Goal: Check status: Check status

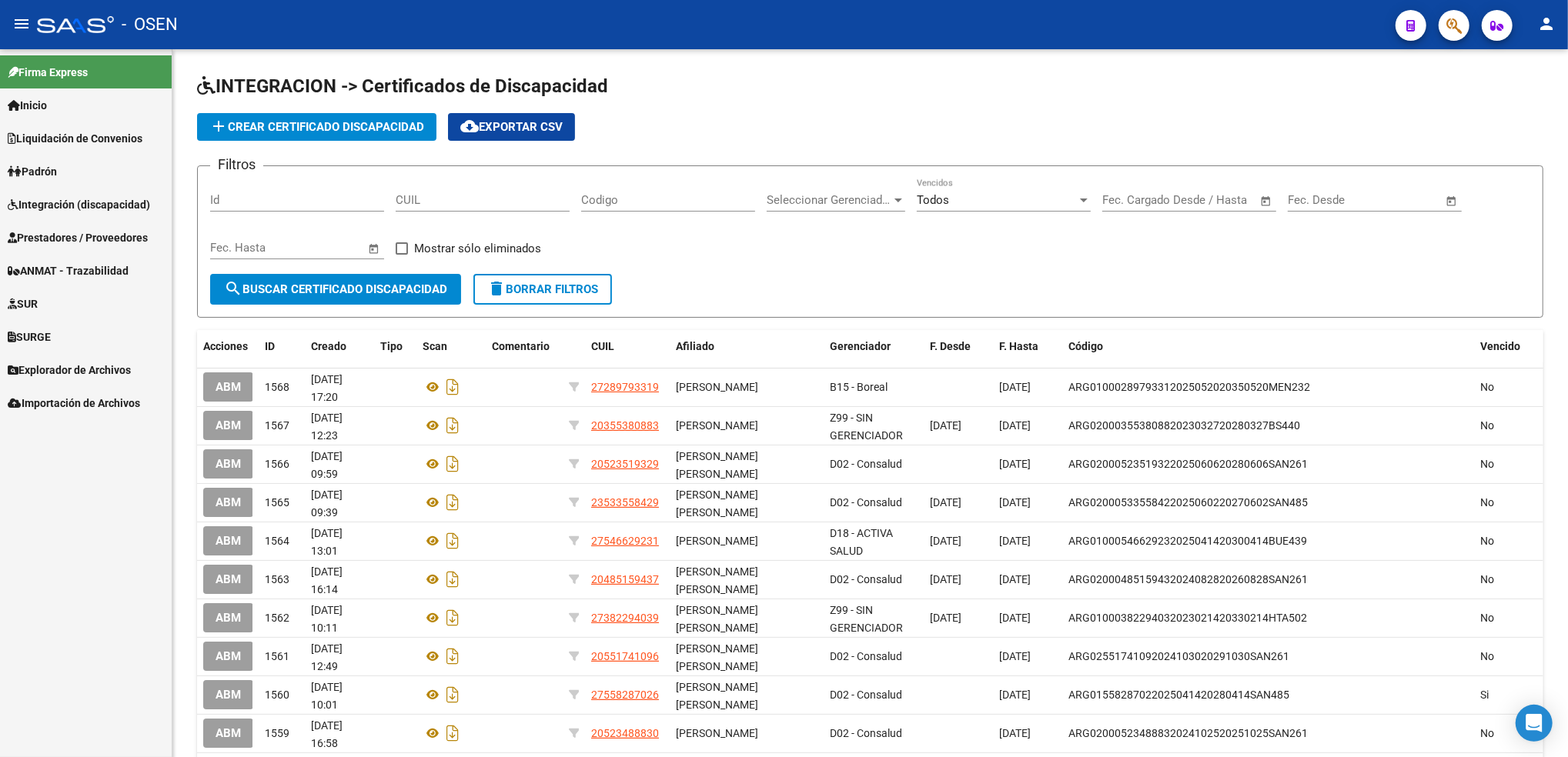
click at [48, 199] on span "Integración (discapacidad)" at bounding box center [79, 204] width 143 height 17
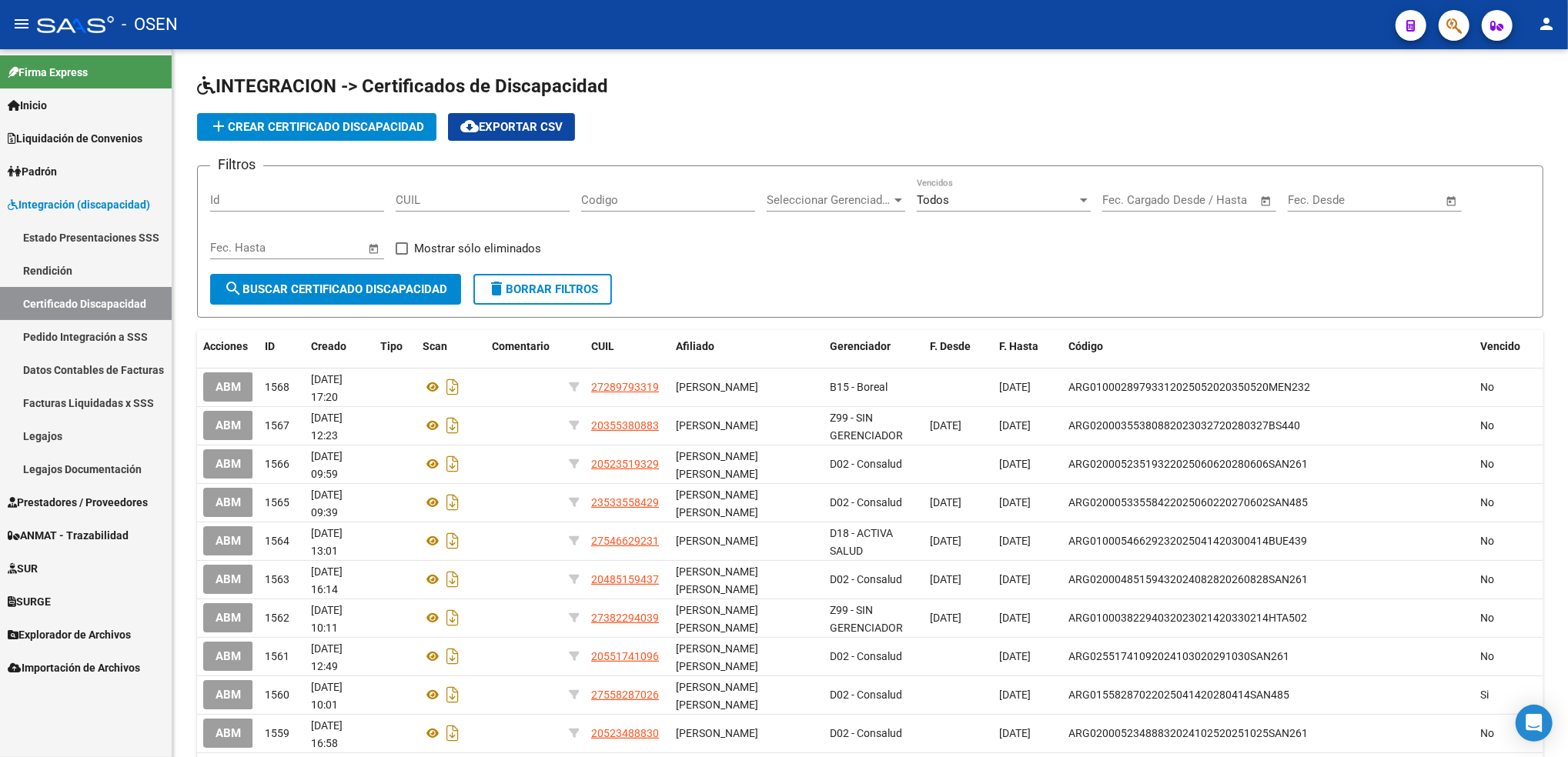
click at [79, 351] on link "Pedido Integración a SSS" at bounding box center [85, 336] width 171 height 33
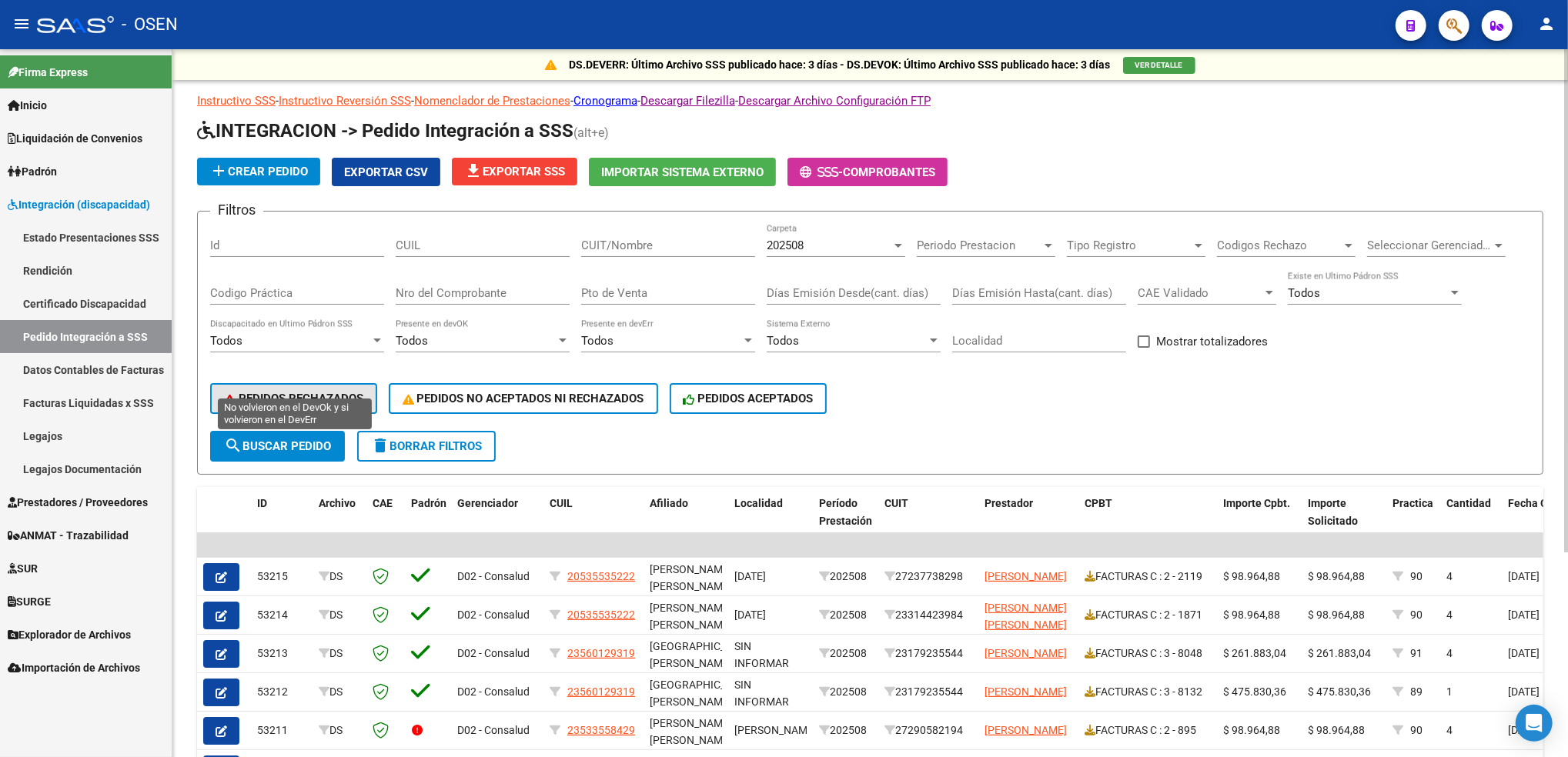
click at [340, 393] on span "PEDIDOS RECHAZADOS" at bounding box center [294, 399] width 139 height 14
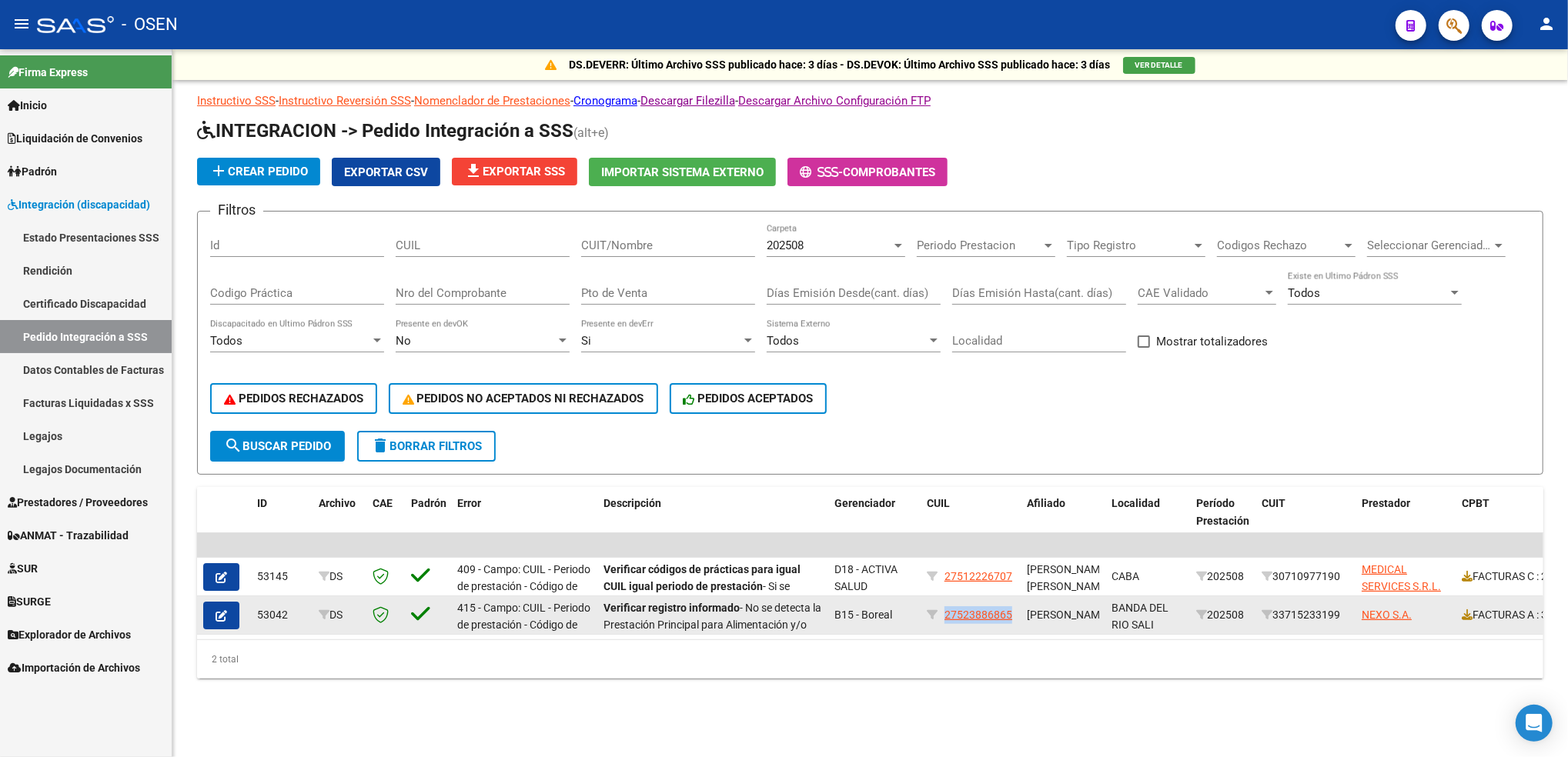
drag, startPoint x: 1013, startPoint y: 619, endPoint x: 945, endPoint y: 616, distance: 68.1
click at [945, 616] on datatable-body-cell "27523886865" at bounding box center [971, 614] width 100 height 37
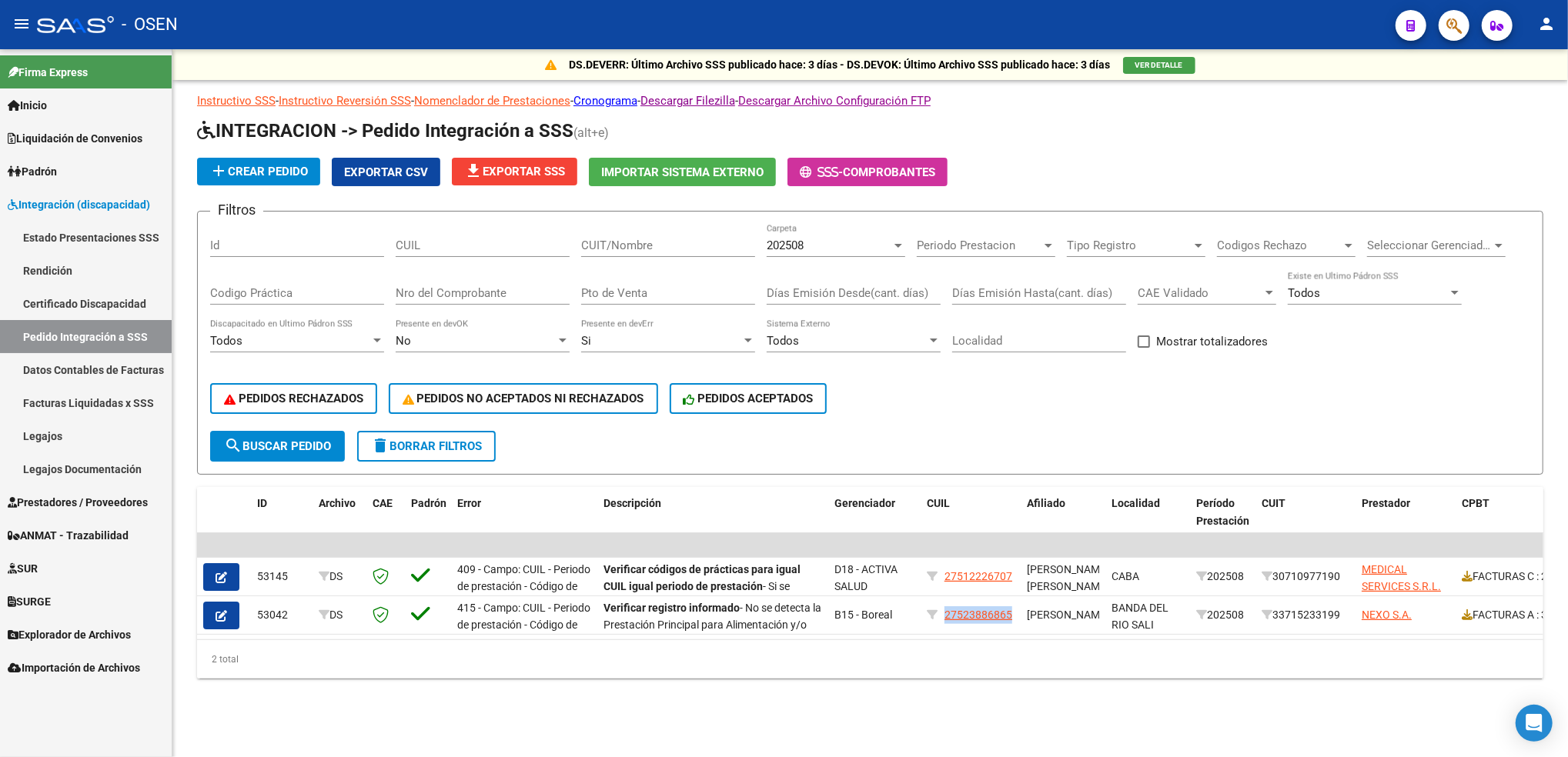
copy span "27523886865"
click at [456, 238] on input "CUIL" at bounding box center [483, 245] width 174 height 14
paste input "27523886865"
type input "27523886865"
click at [864, 241] on div "202508" at bounding box center [829, 245] width 124 height 14
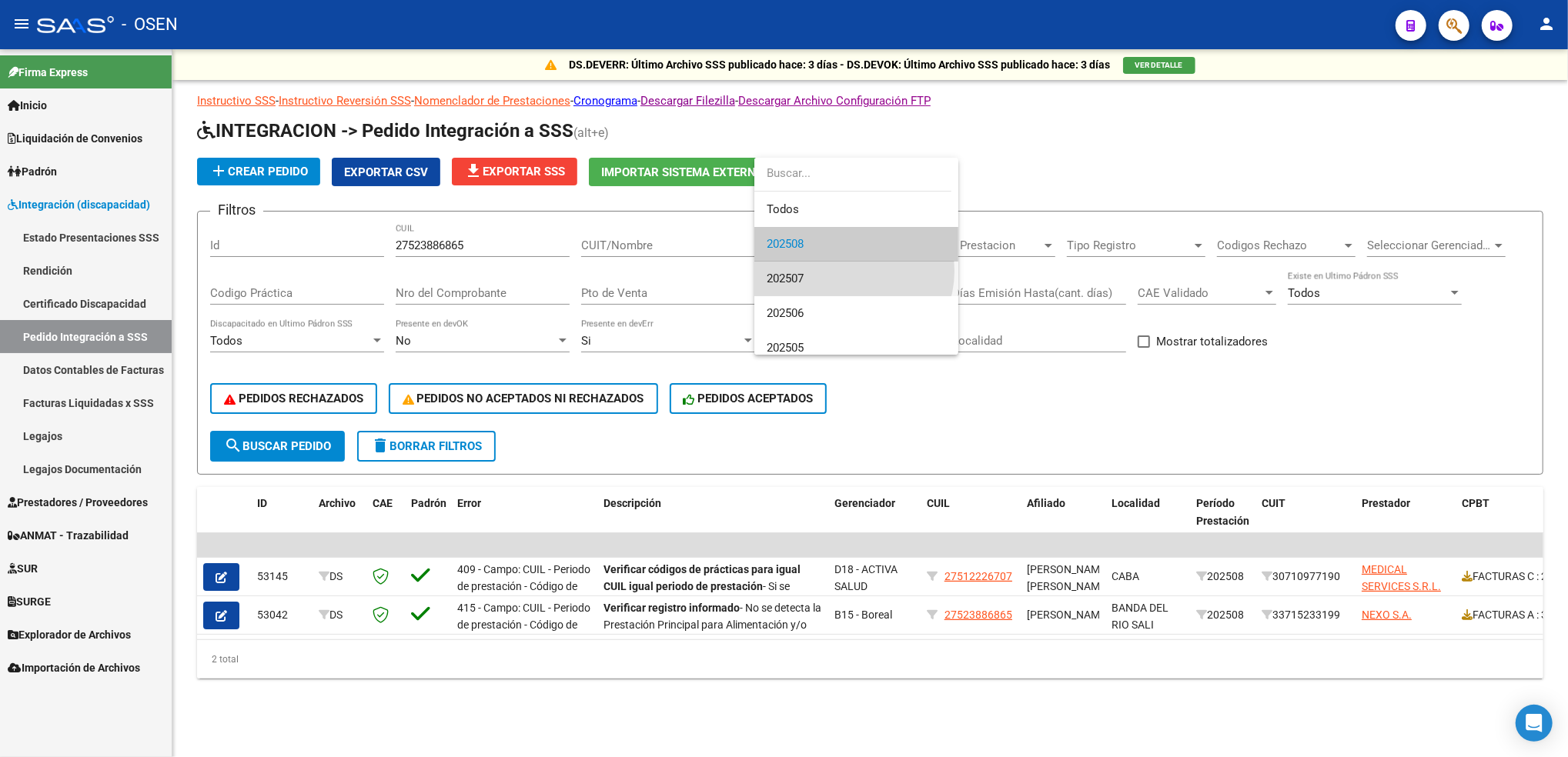
click at [845, 271] on span "202507" at bounding box center [857, 279] width 179 height 35
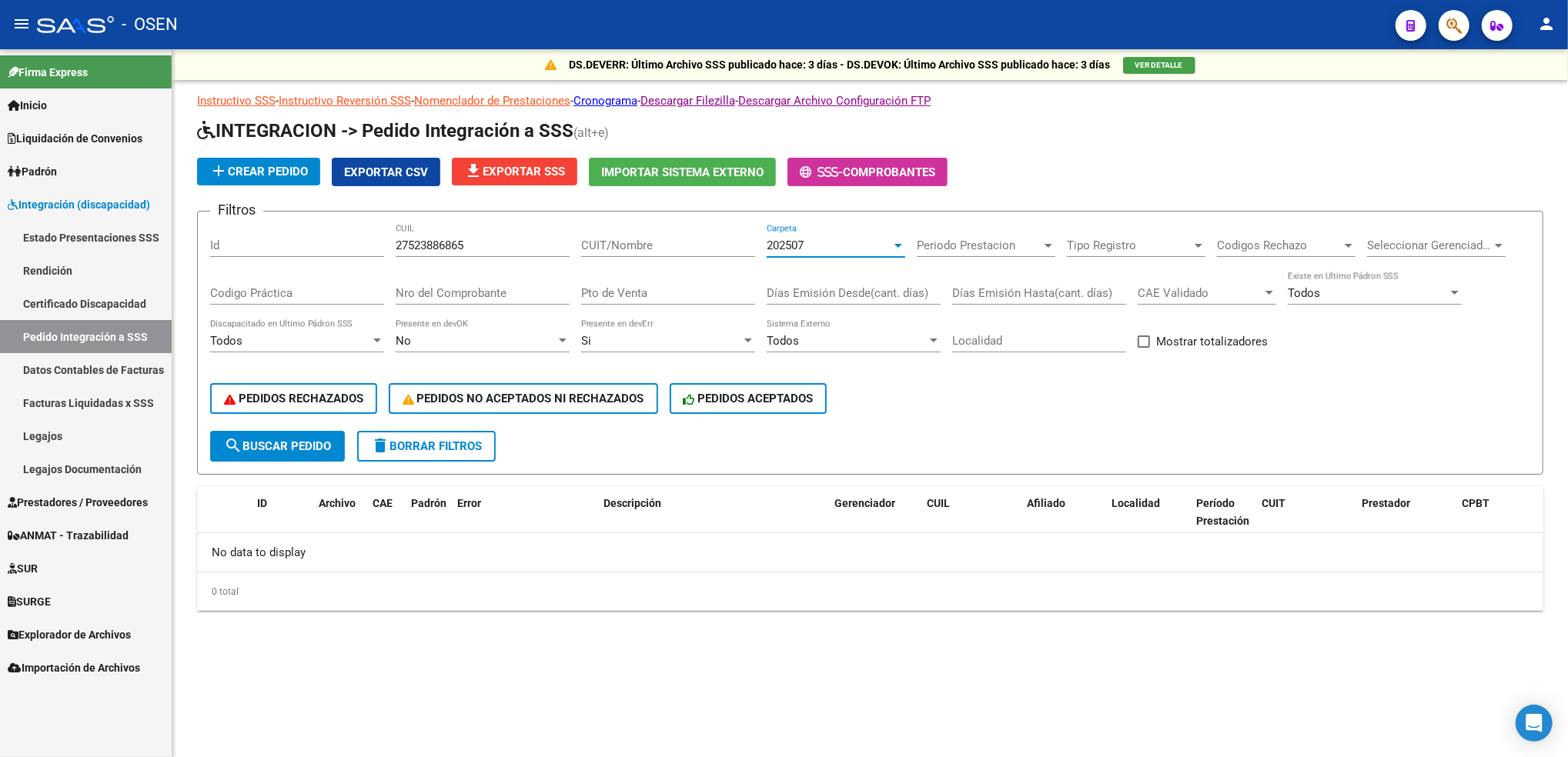
click at [291, 445] on span "search Buscar Pedido" at bounding box center [277, 446] width 107 height 14
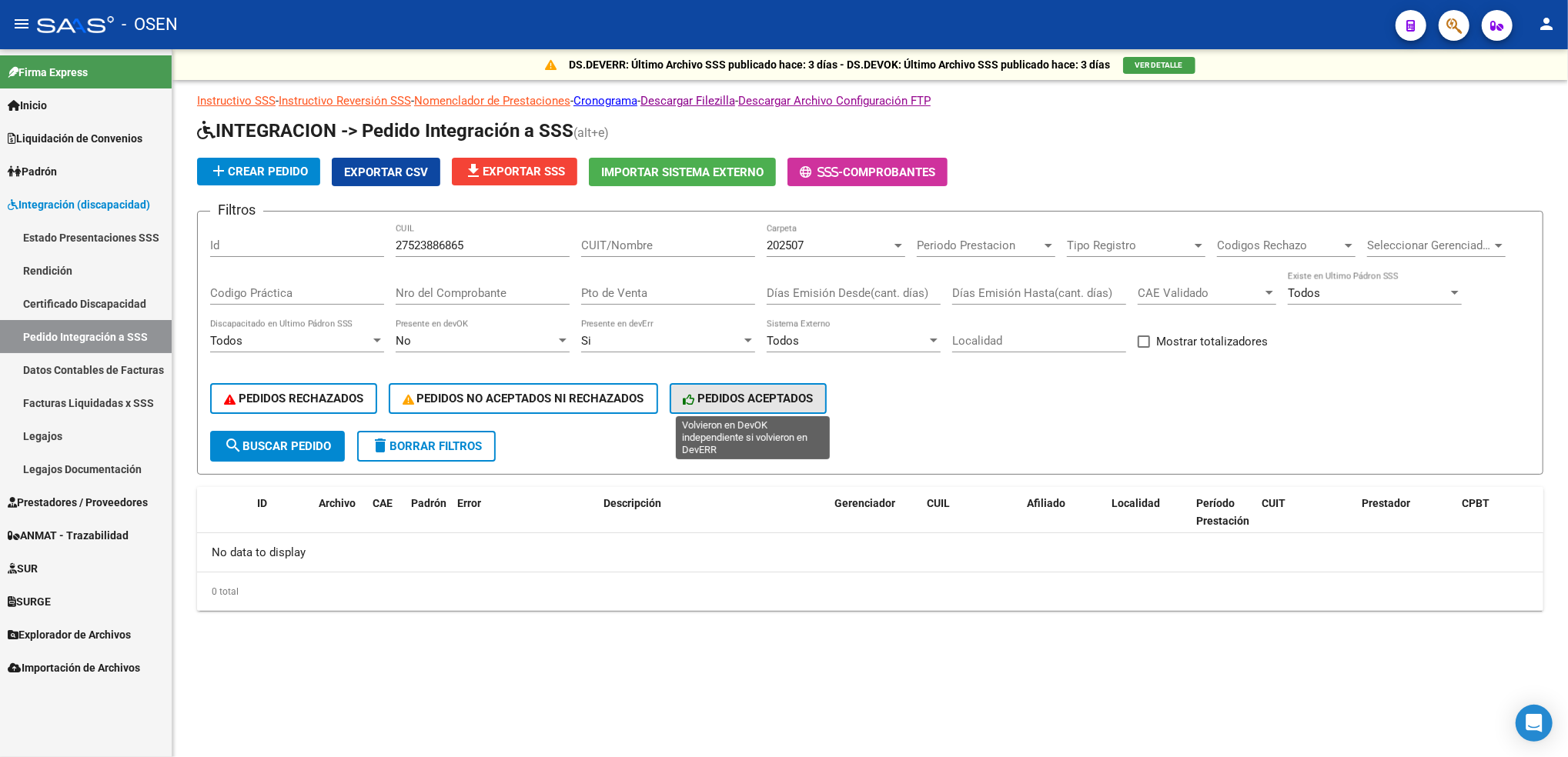
click at [817, 406] on button "PEDIDOS ACEPTADOS" at bounding box center [748, 398] width 157 height 30
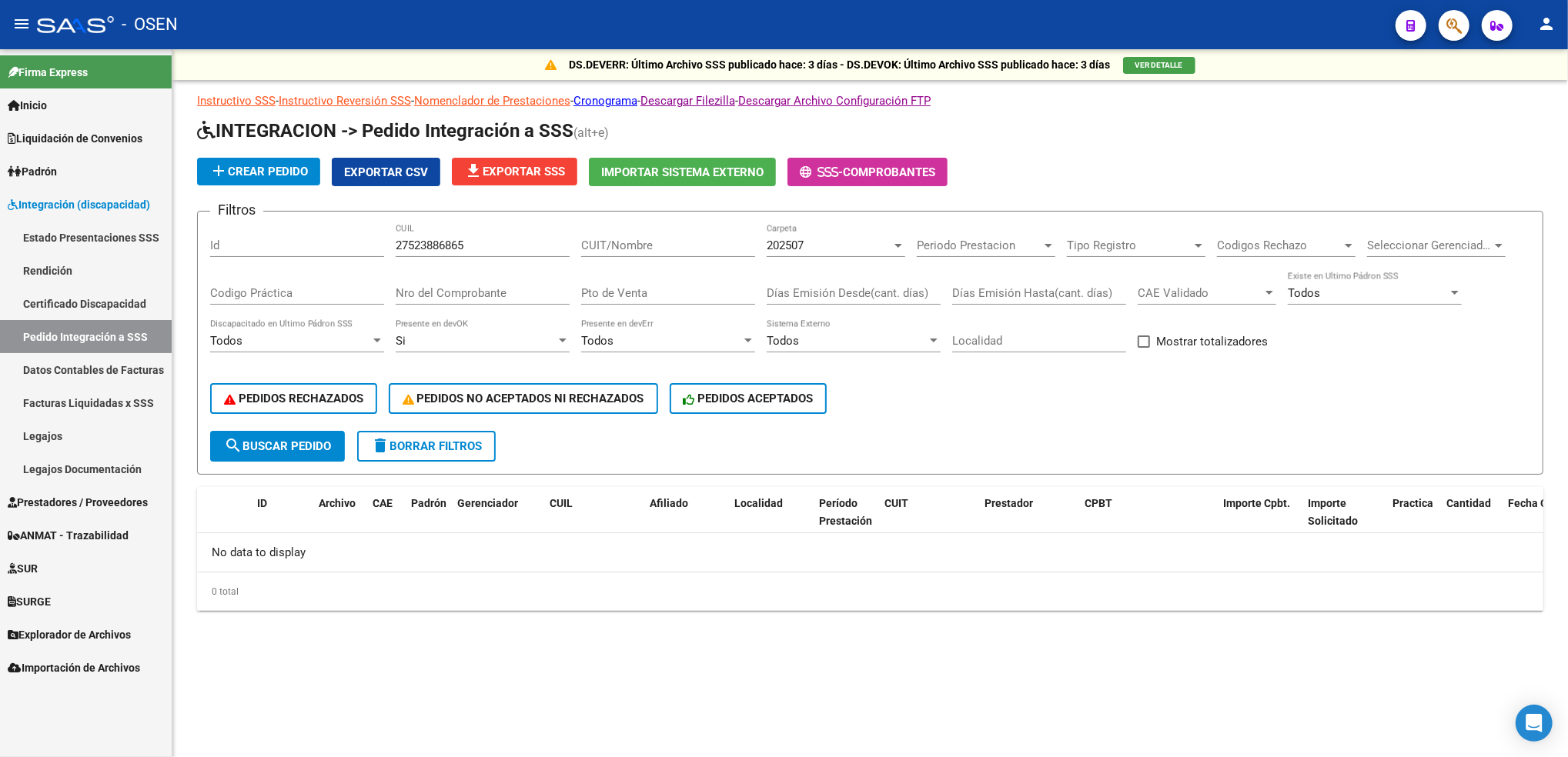
click at [435, 439] on span "delete Borrar Filtros" at bounding box center [426, 446] width 110 height 14
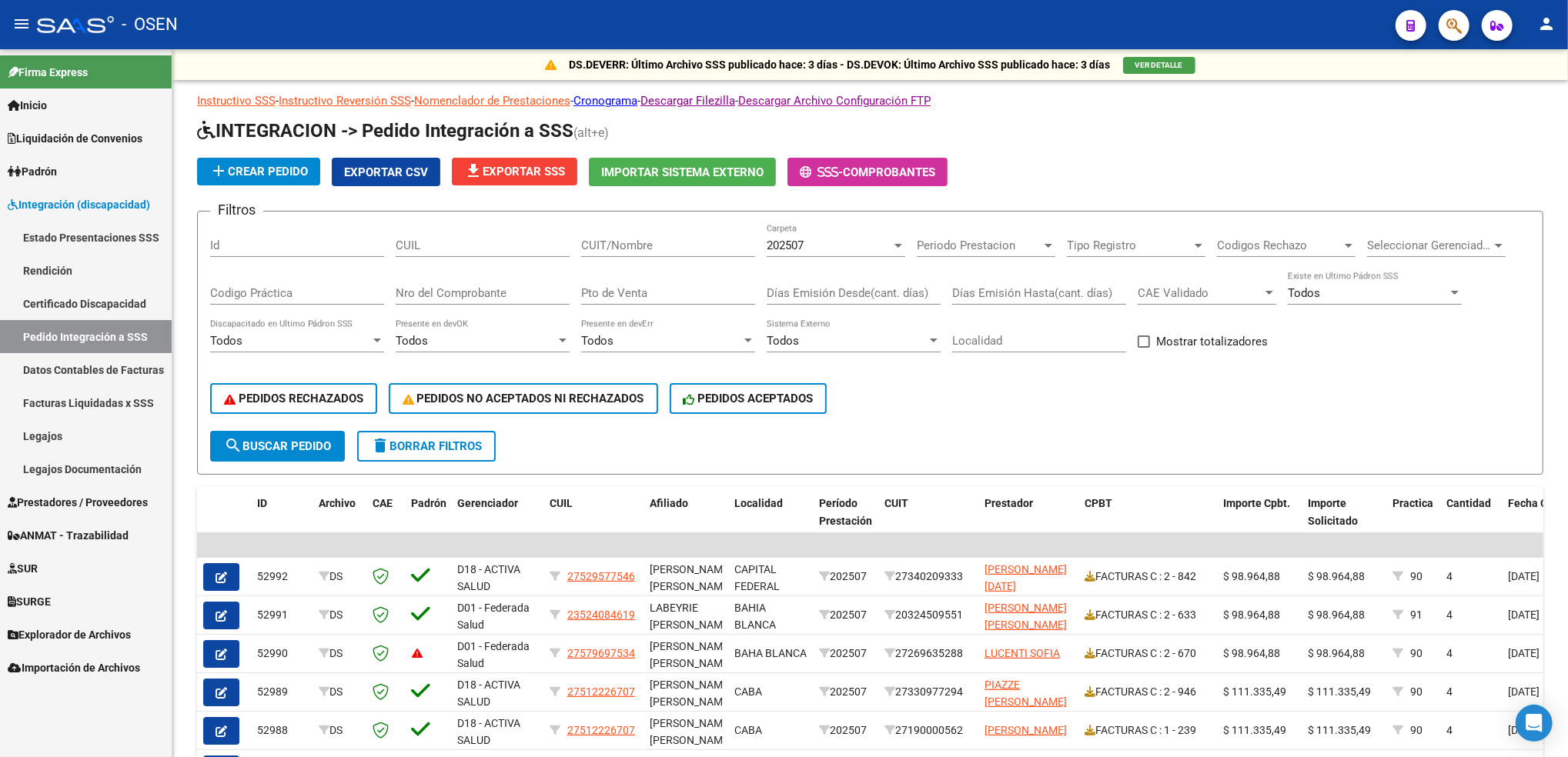
click at [70, 431] on link "Legajos" at bounding box center [85, 435] width 171 height 33
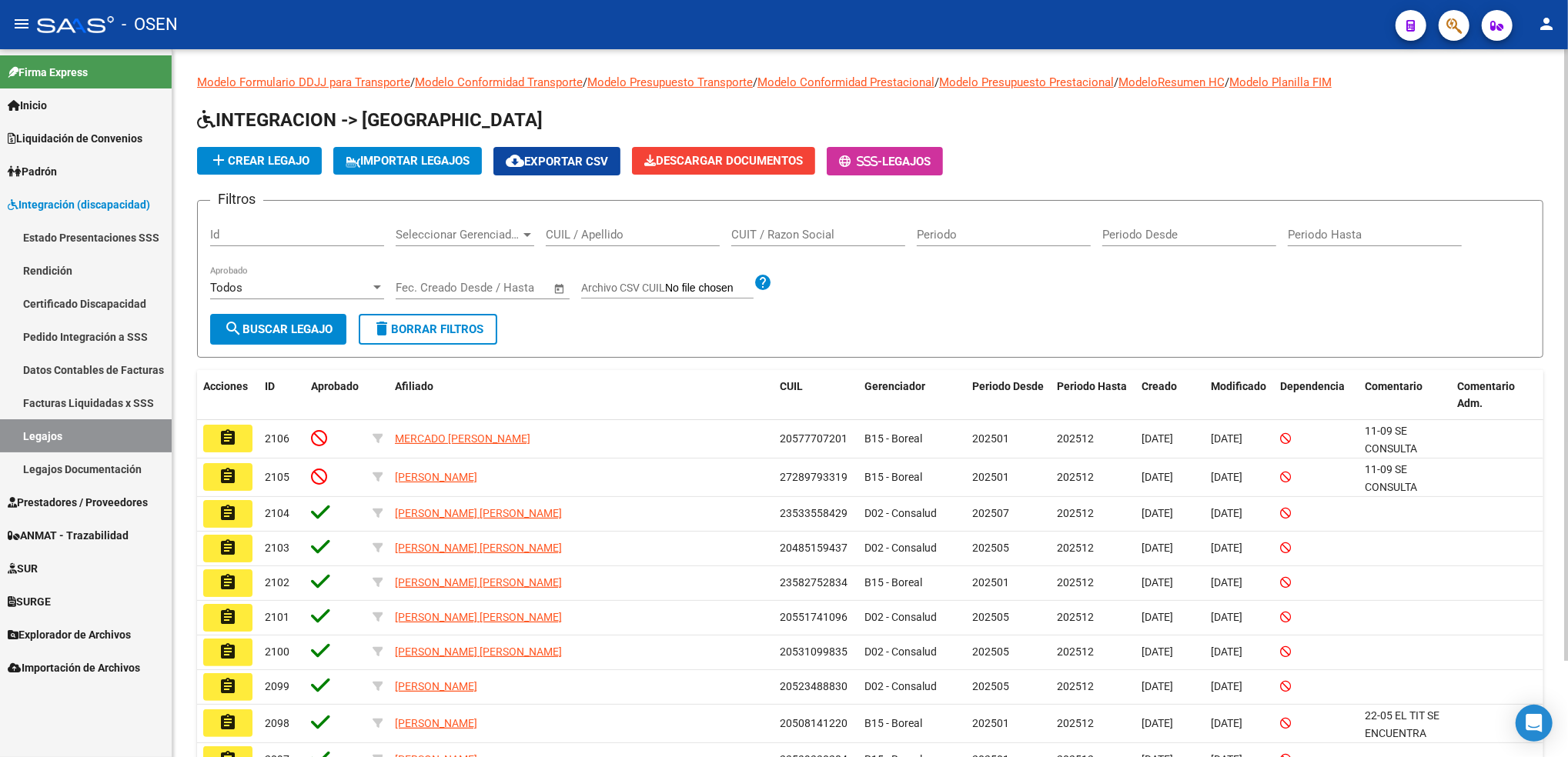
click at [613, 235] on input "CUIL / Apellido" at bounding box center [633, 235] width 174 height 14
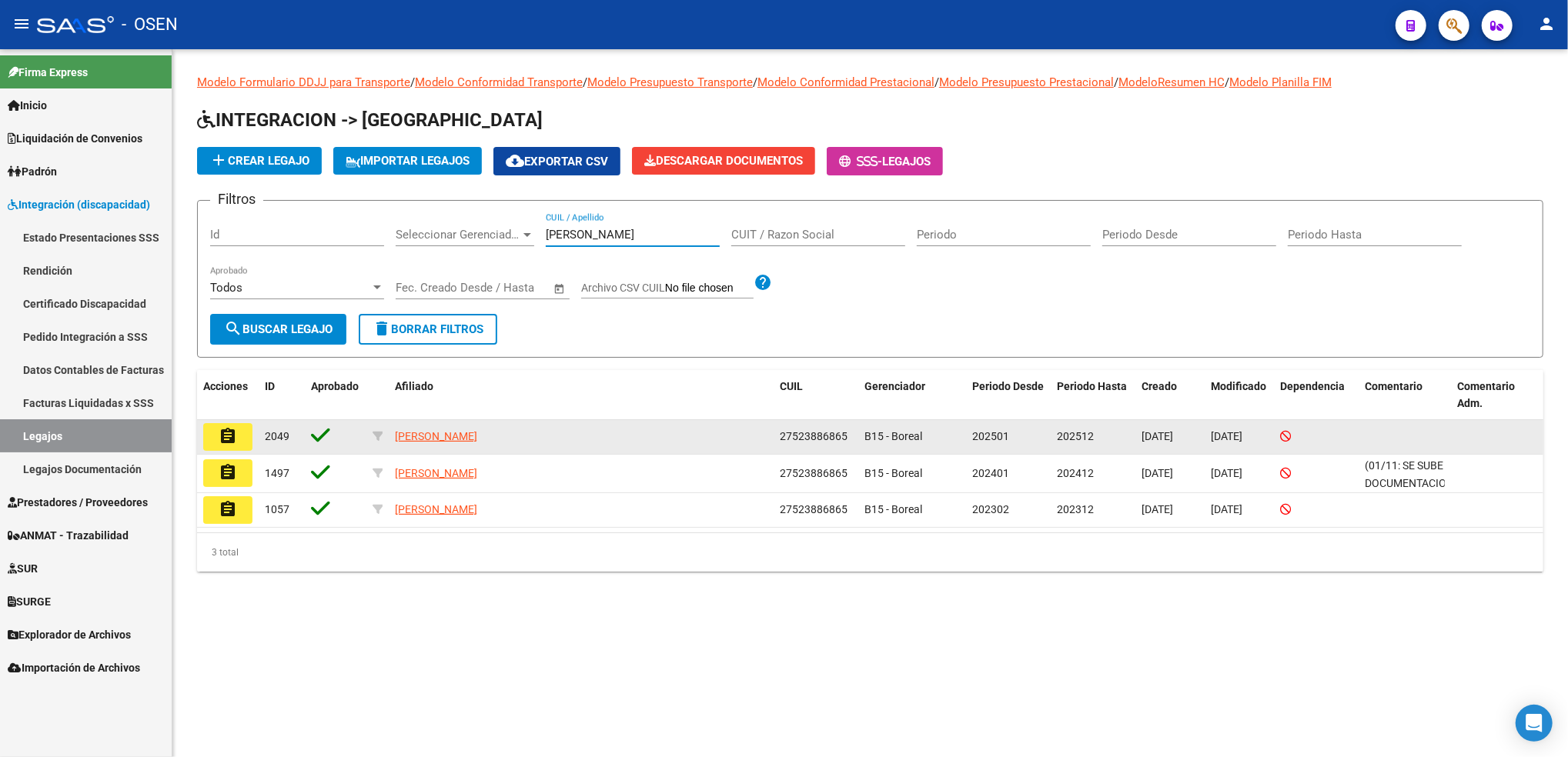
type input "[PERSON_NAME]"
click at [798, 428] on div "27523886865" at bounding box center [816, 436] width 72 height 17
click at [804, 435] on span "27523886865" at bounding box center [814, 436] width 68 height 12
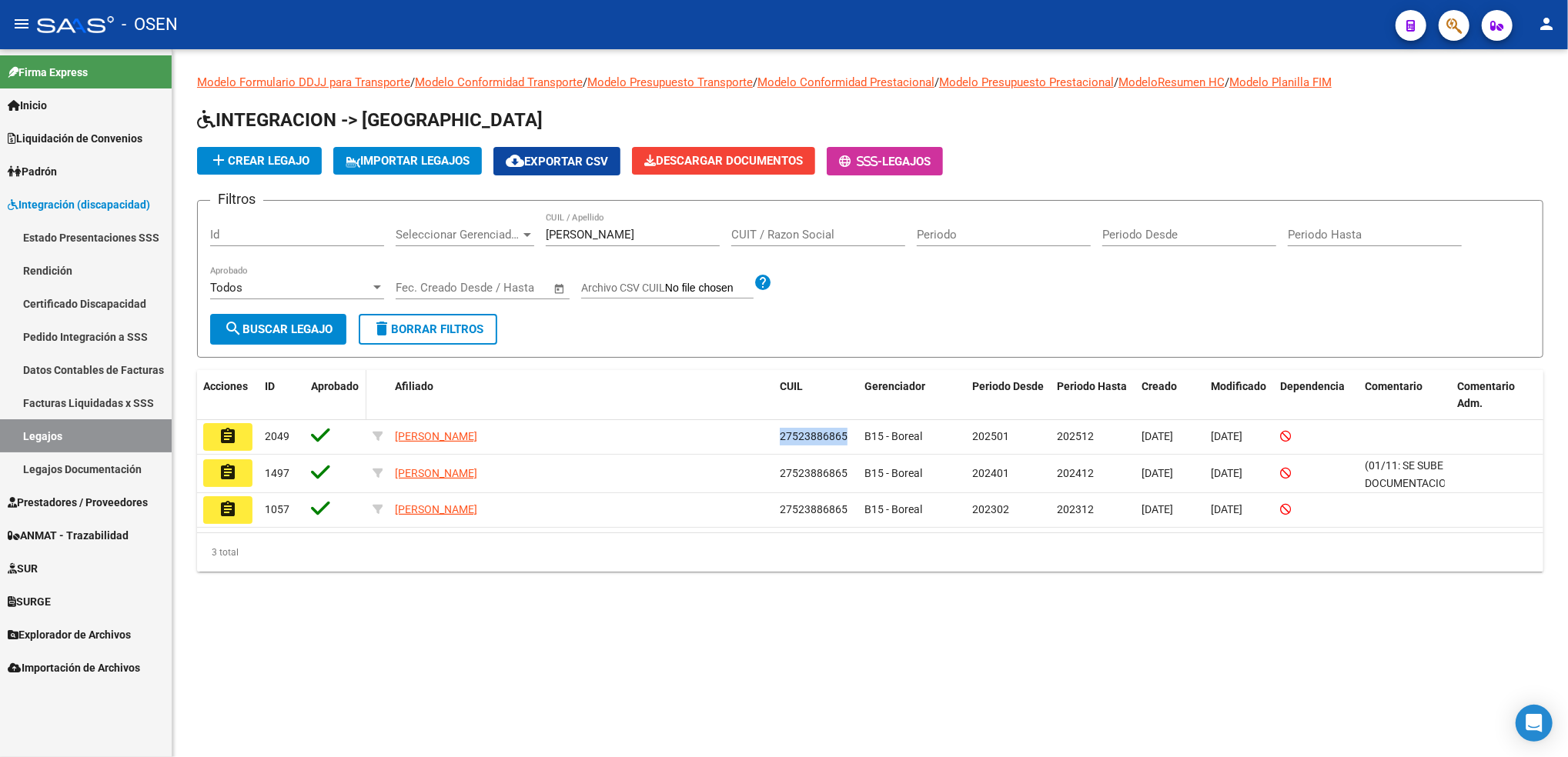
copy span "27523886865"
click at [103, 331] on link "Pedido Integración a SSS" at bounding box center [85, 336] width 171 height 33
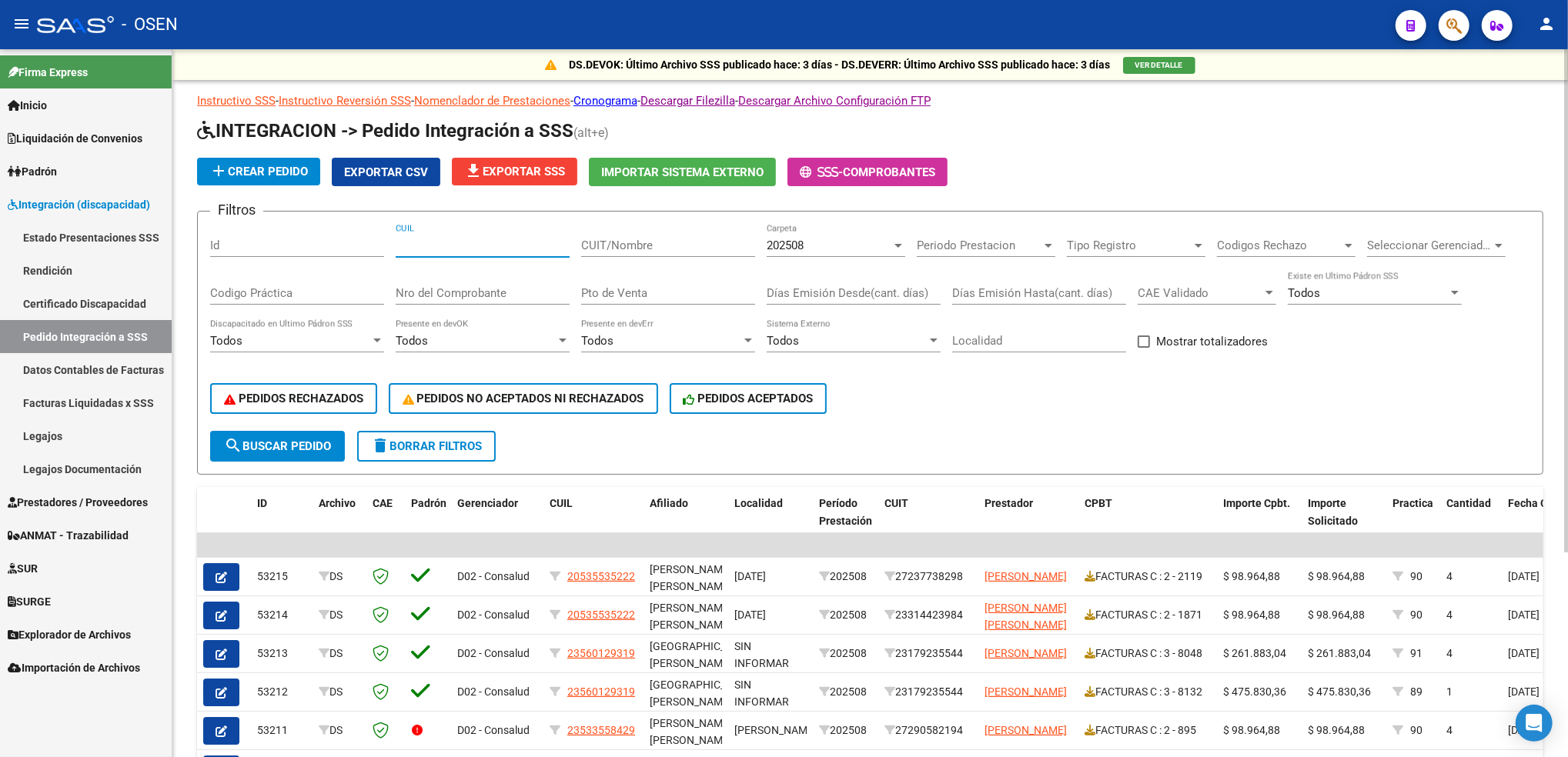
click at [475, 238] on input "CUIL" at bounding box center [483, 245] width 174 height 14
paste input "27523886865"
type input "27523886865"
click at [827, 241] on div "202508" at bounding box center [829, 245] width 124 height 14
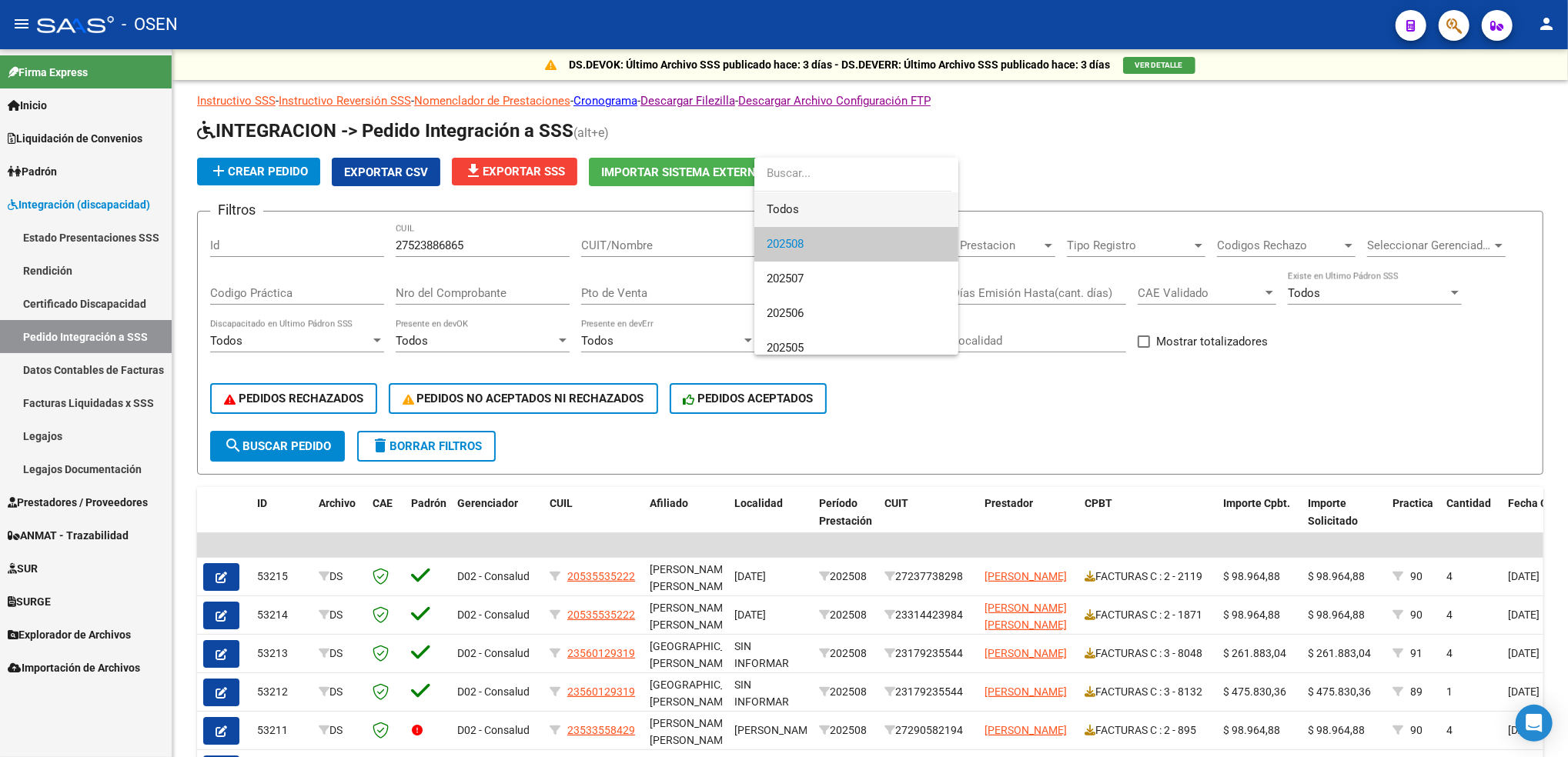
click at [823, 208] on span "Todos" at bounding box center [857, 209] width 179 height 35
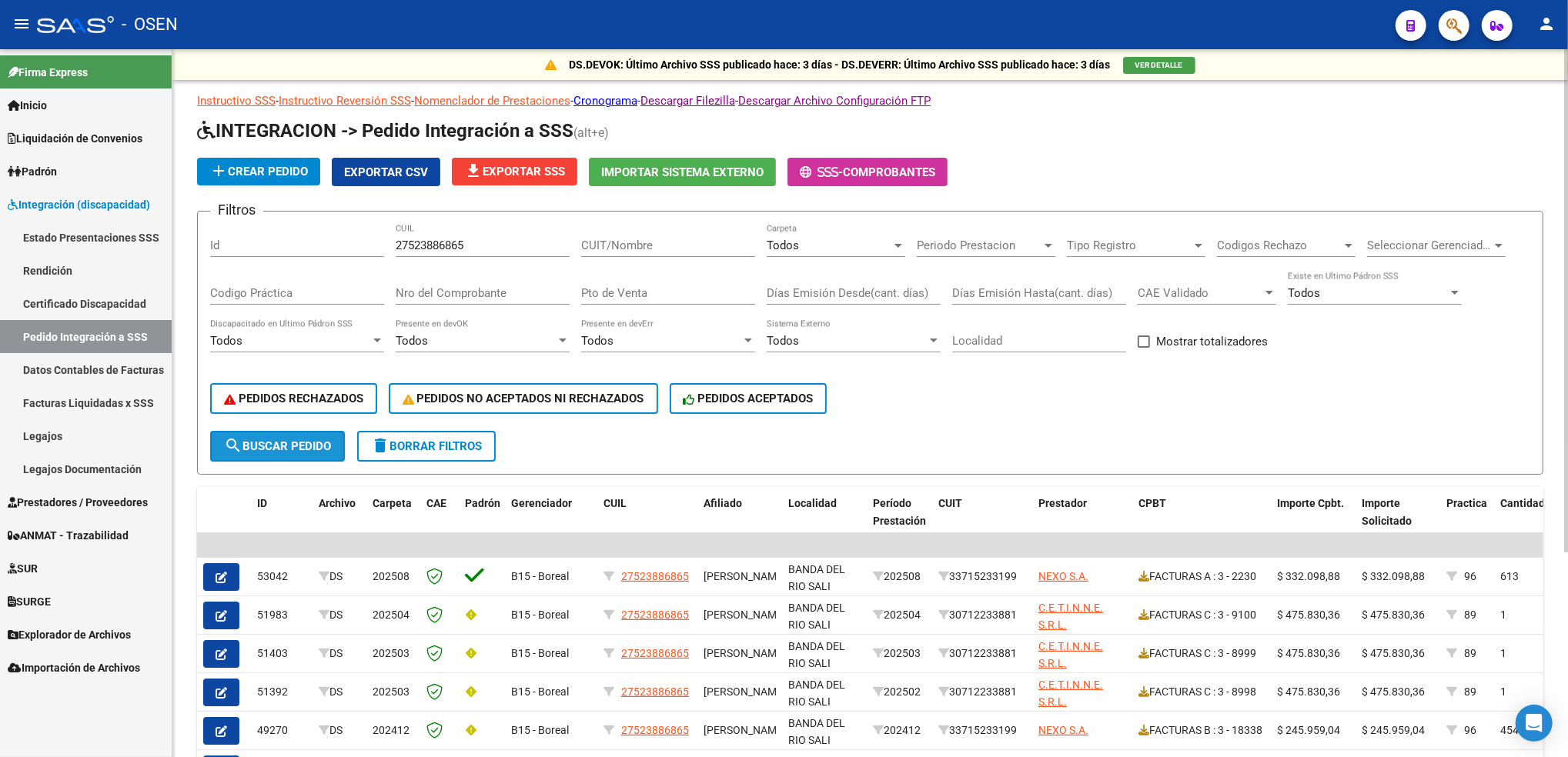
click at [284, 440] on span "search Buscar Pedido" at bounding box center [277, 446] width 107 height 14
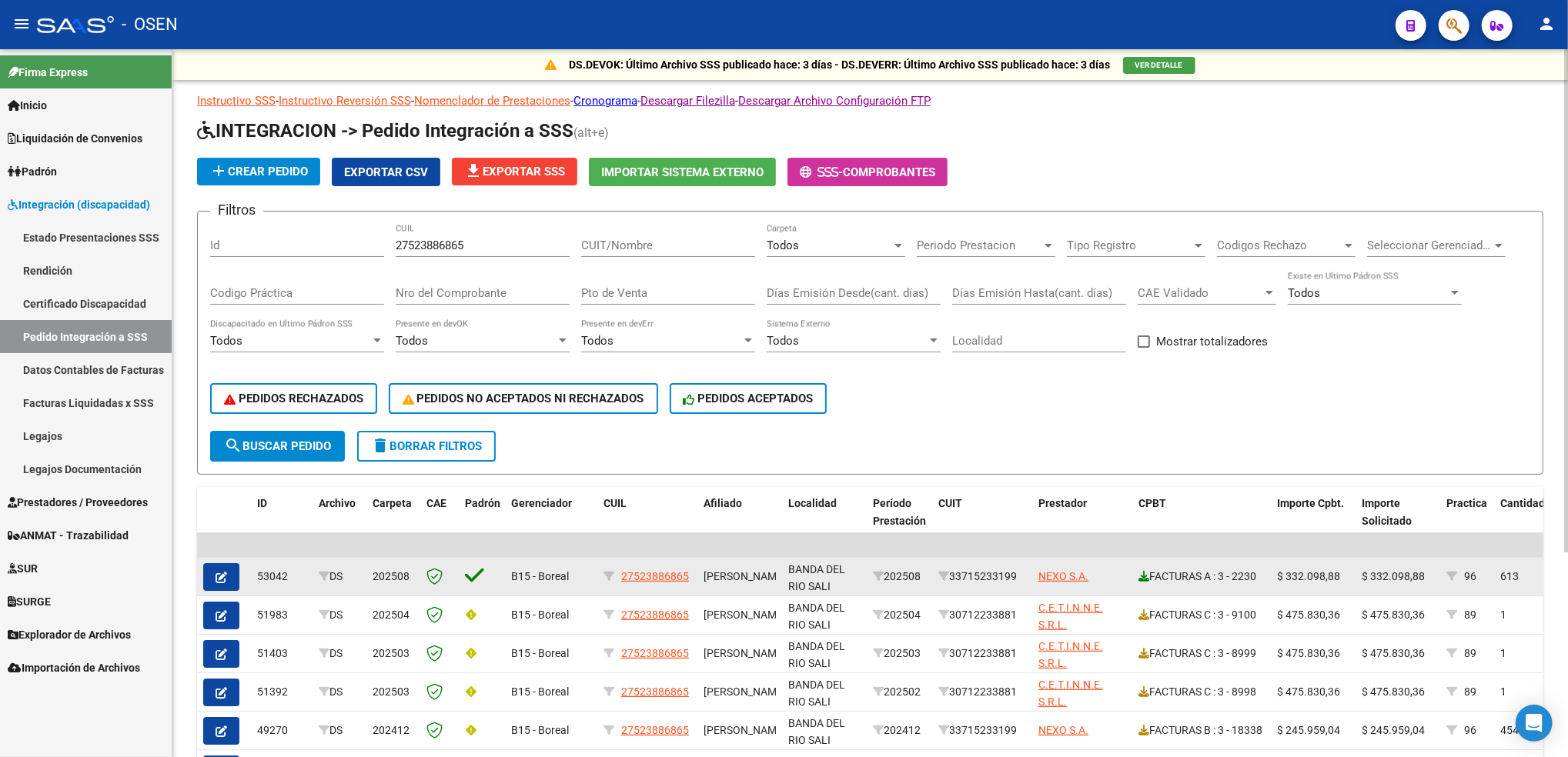
click at [1148, 573] on icon at bounding box center [1144, 576] width 10 height 10
click at [230, 567] on button "button" at bounding box center [222, 577] width 37 height 28
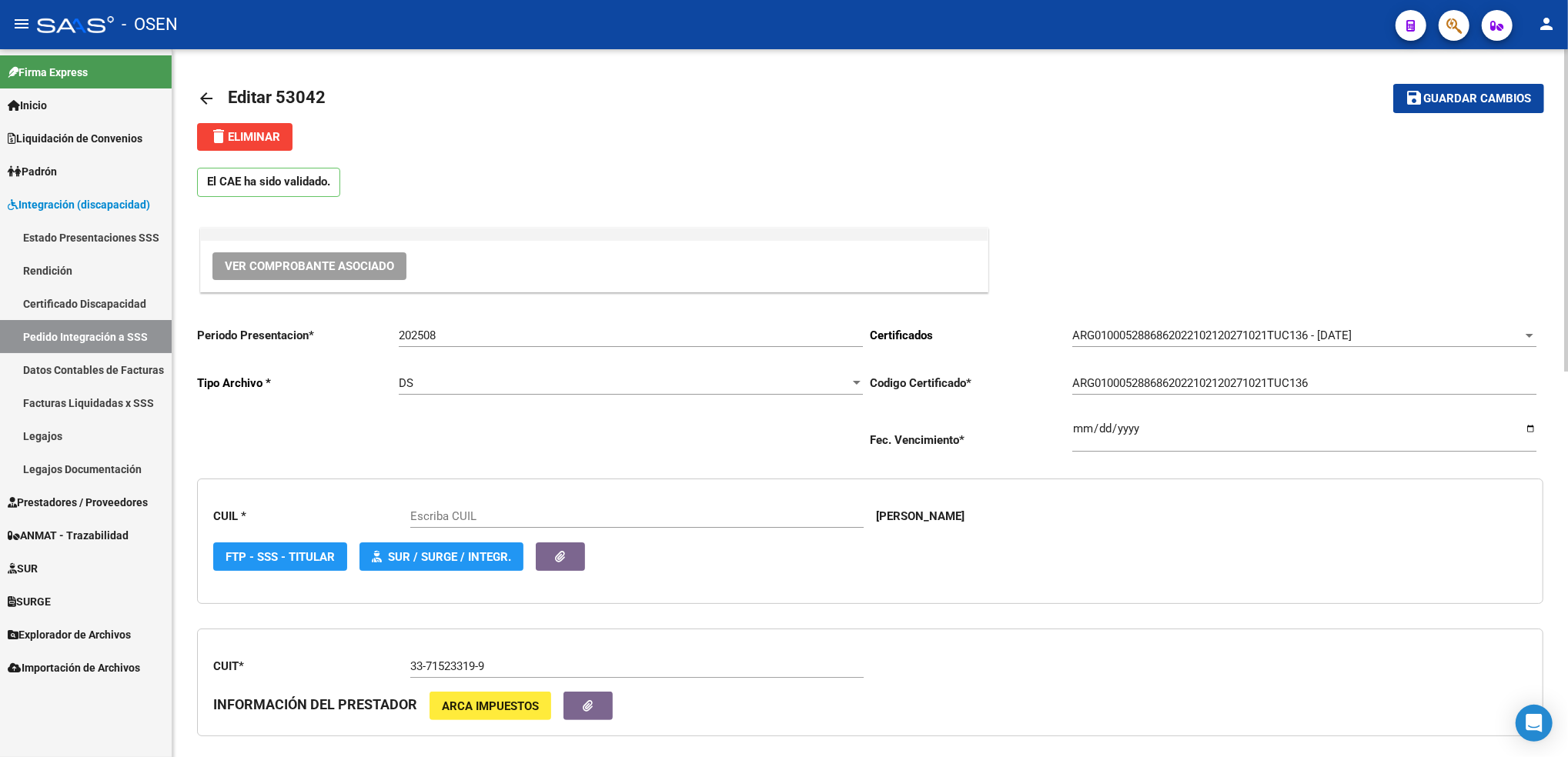
type input "27523886865"
click at [308, 266] on span "Ver Comprobante Asociado" at bounding box center [309, 266] width 170 height 14
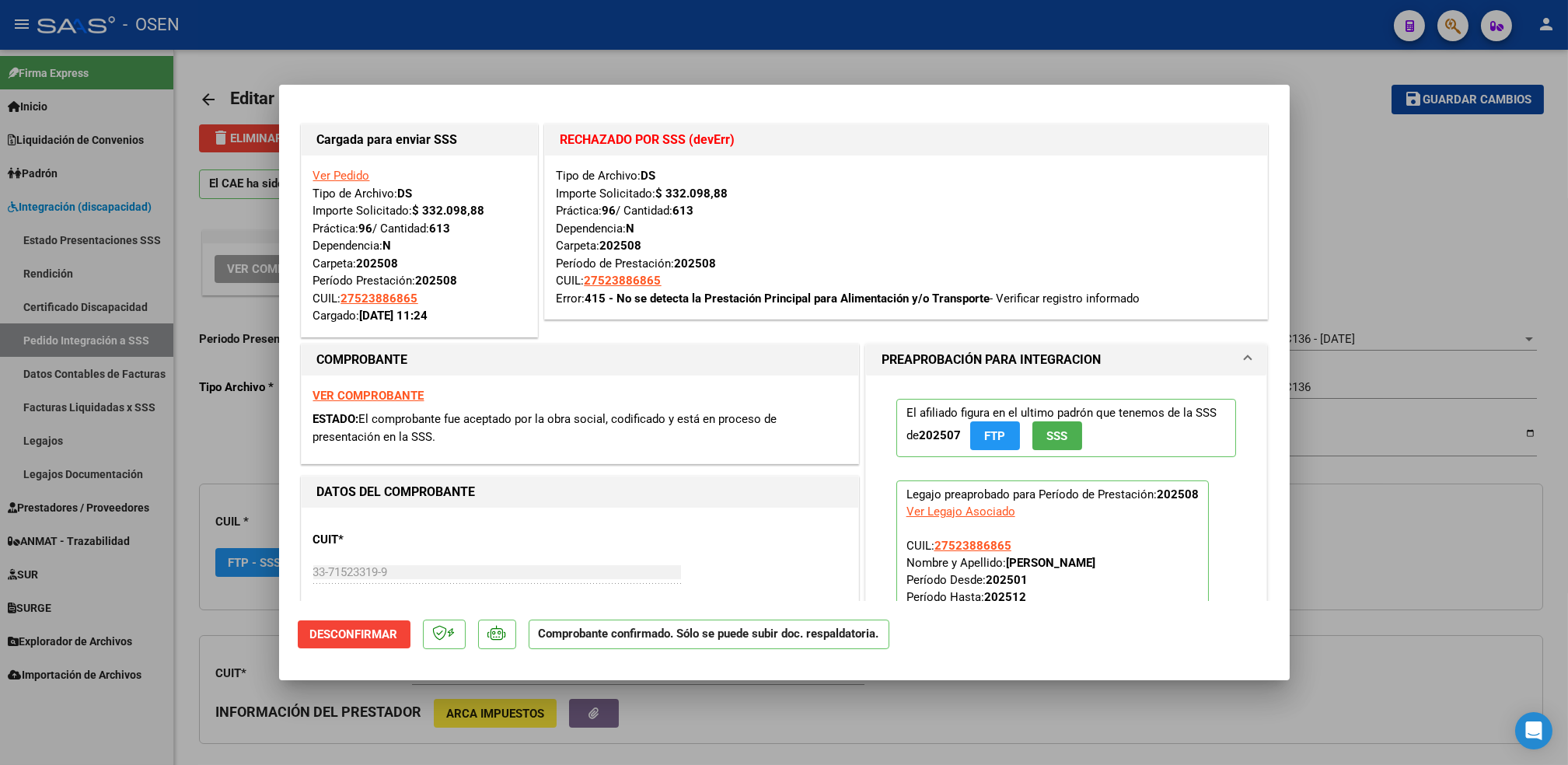
click at [379, 399] on strong "VER COMPROBANTE" at bounding box center [369, 396] width 112 height 14
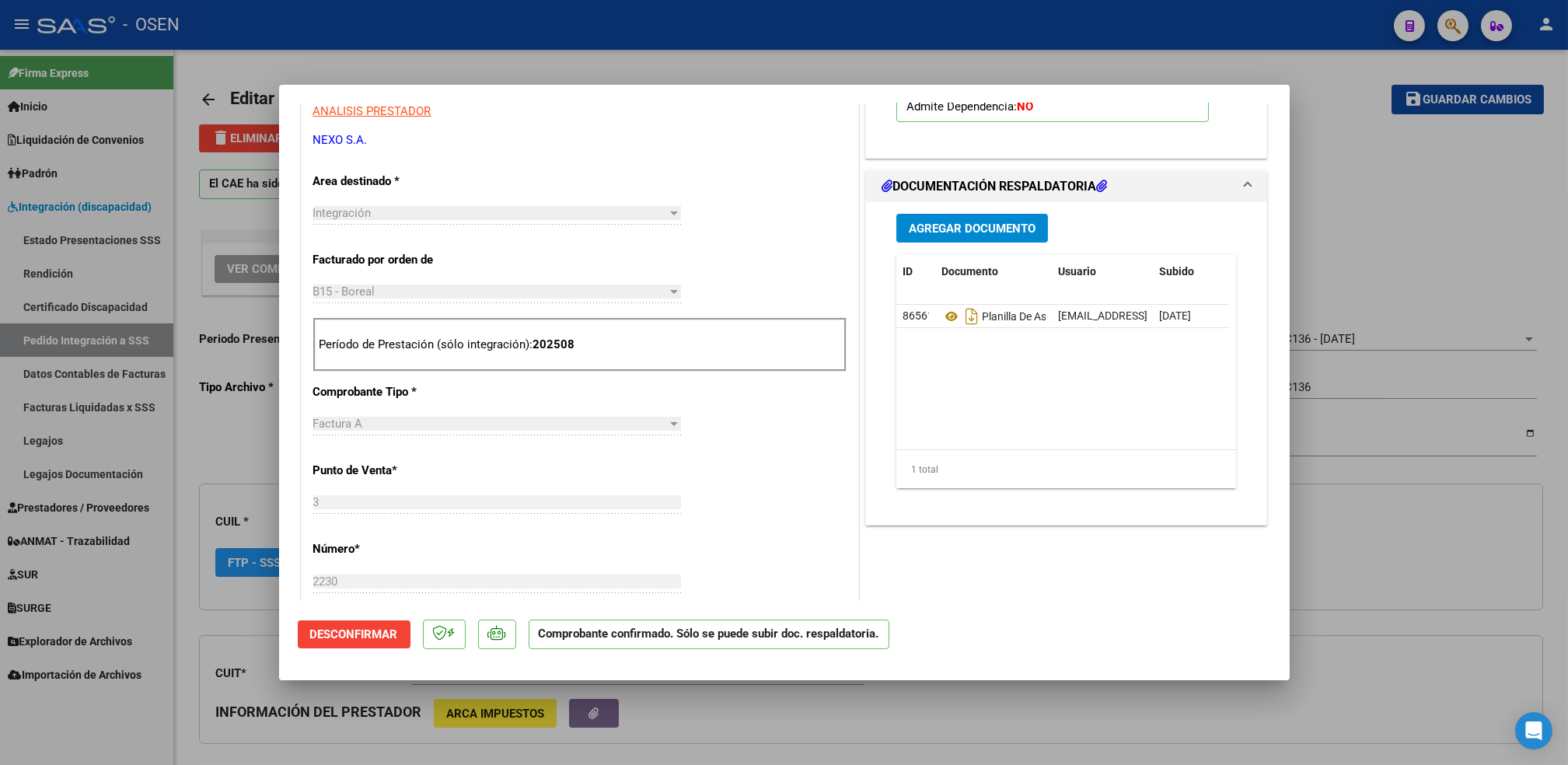
scroll to position [517, 0]
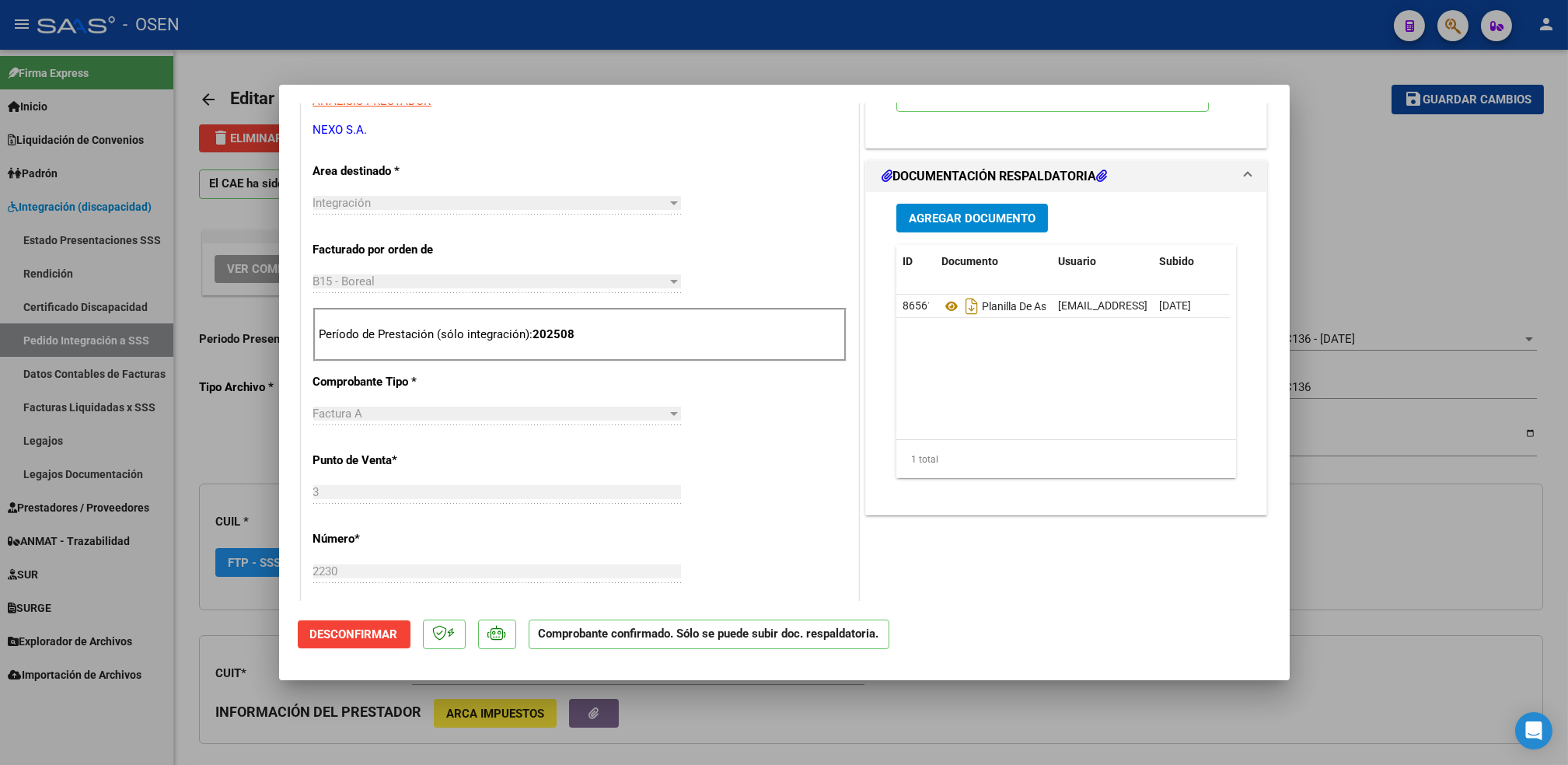
click at [377, 634] on span "Desconfirmar" at bounding box center [354, 634] width 88 height 14
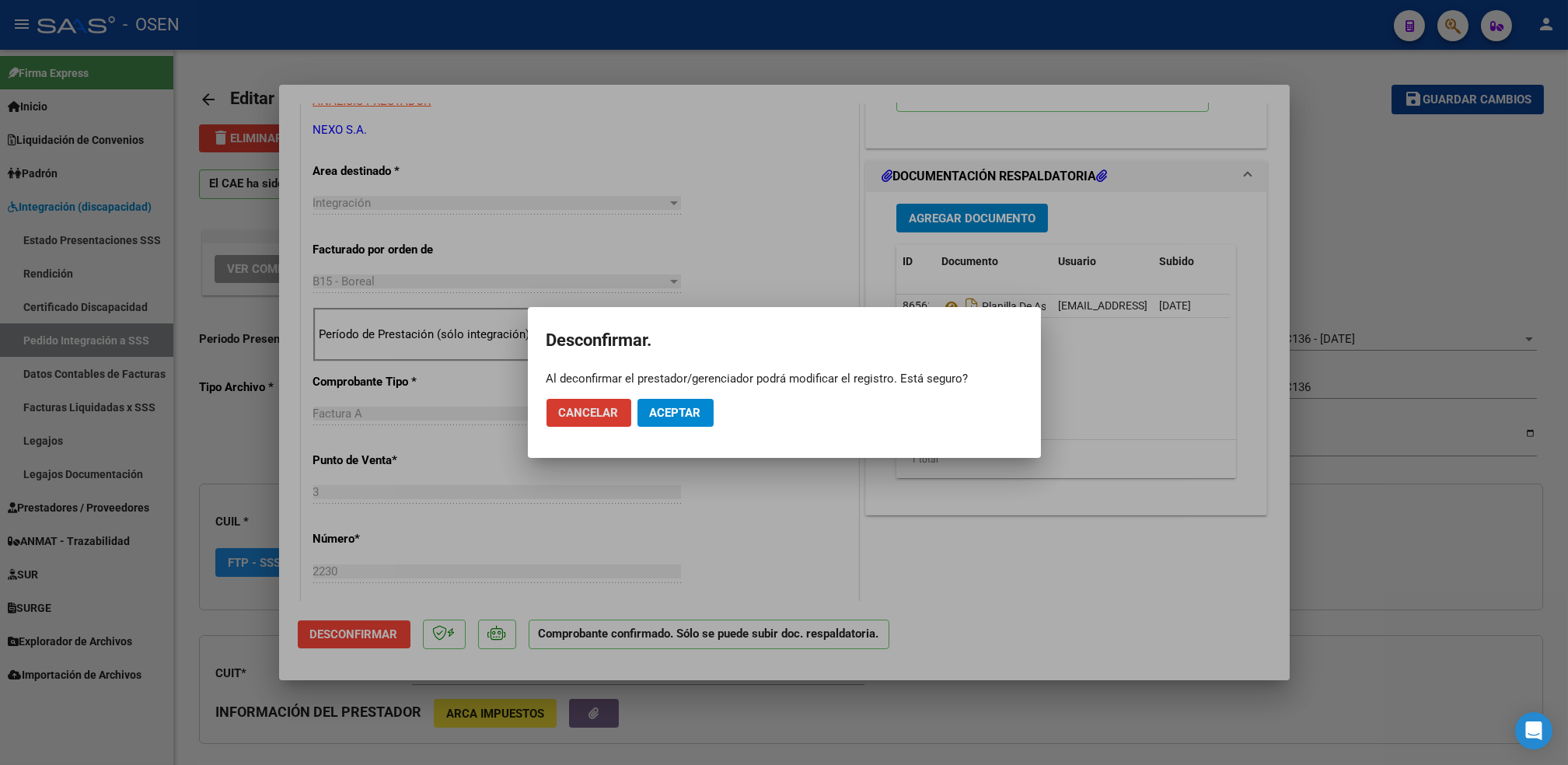
click at [678, 411] on span "Aceptar" at bounding box center [676, 413] width 51 height 14
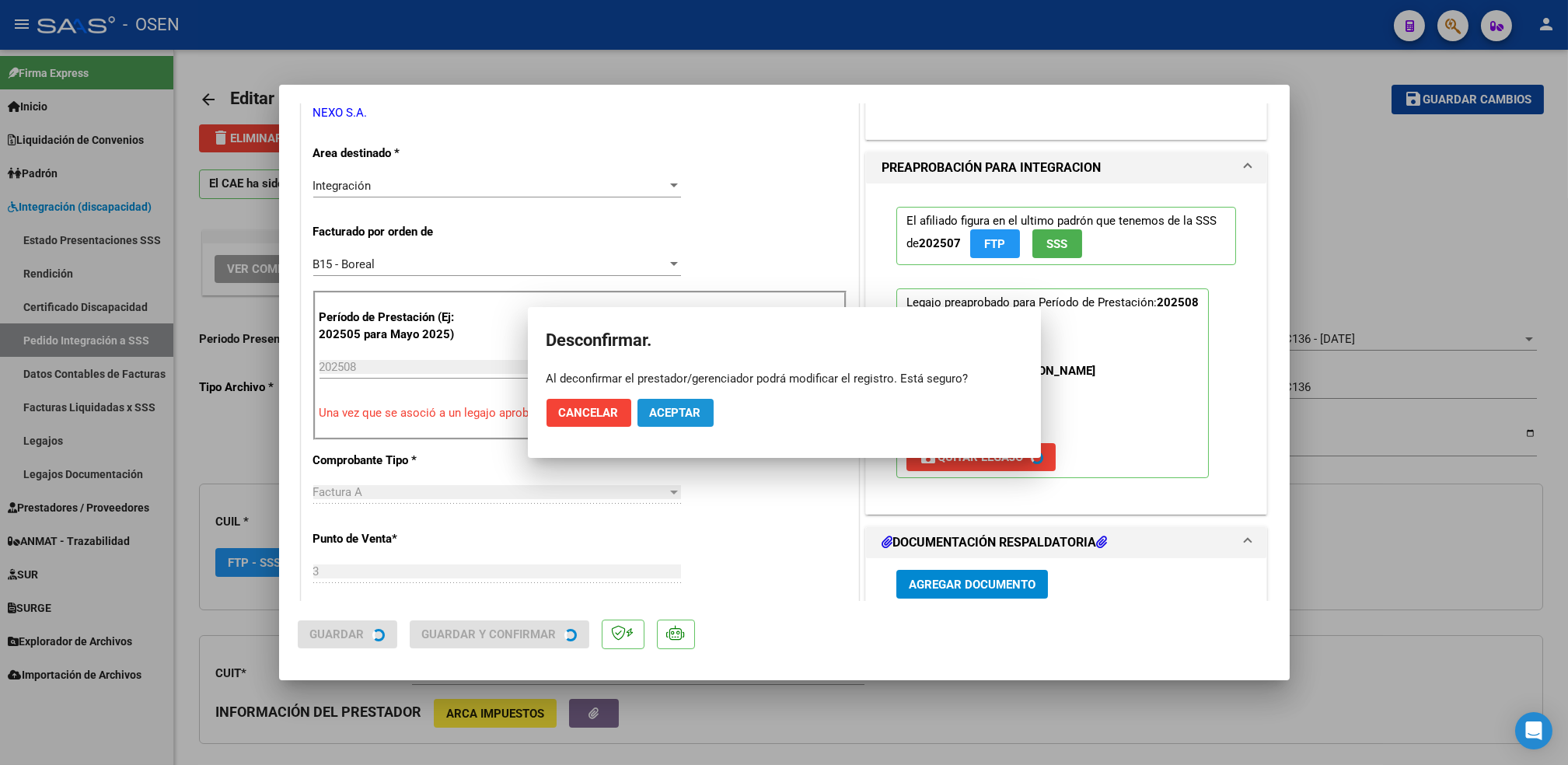
scroll to position [501, 0]
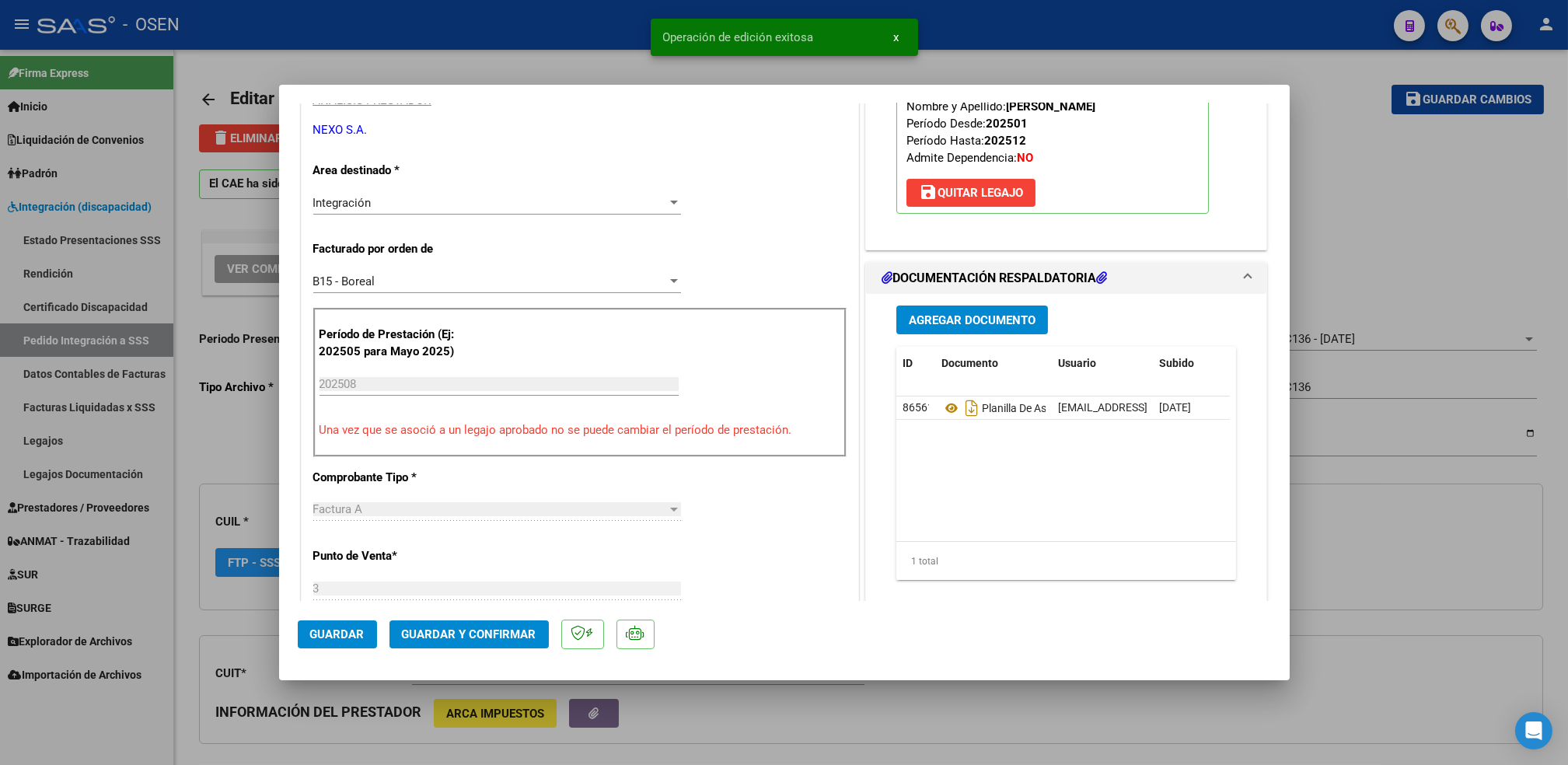
click at [985, 186] on span "save [PERSON_NAME]" at bounding box center [971, 193] width 105 height 14
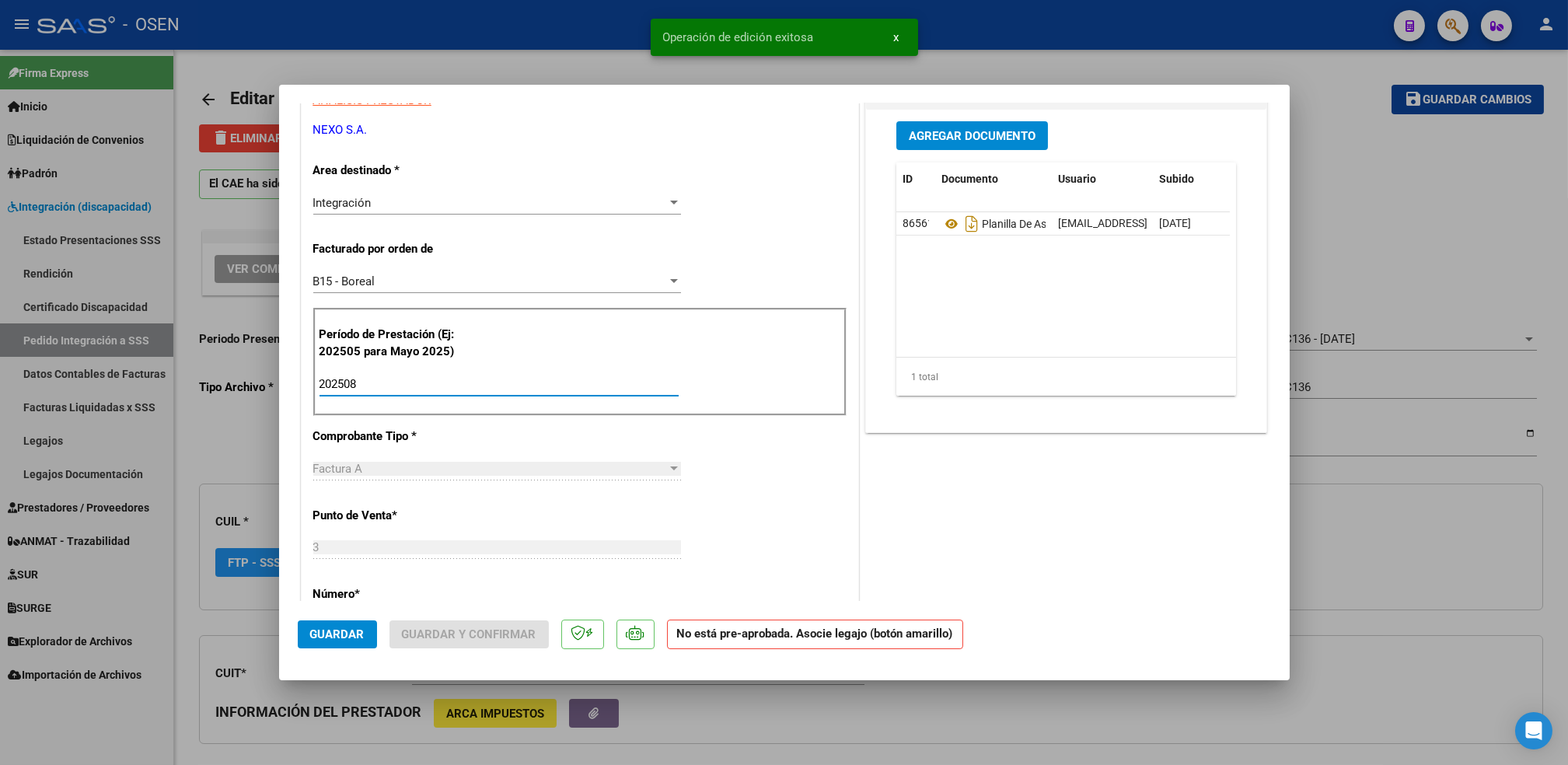
click at [376, 381] on input "202508" at bounding box center [499, 384] width 359 height 14
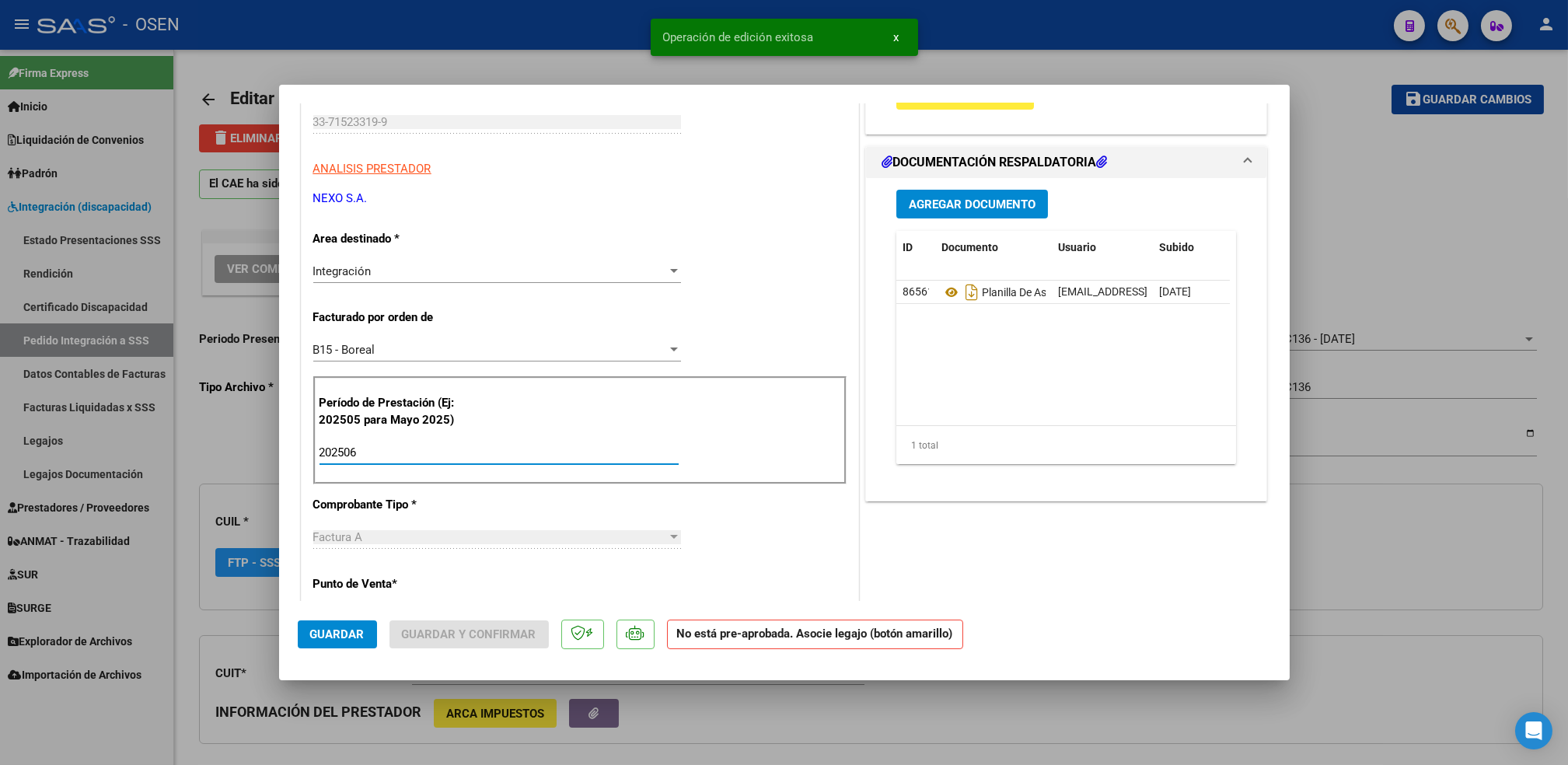
scroll to position [396, 0]
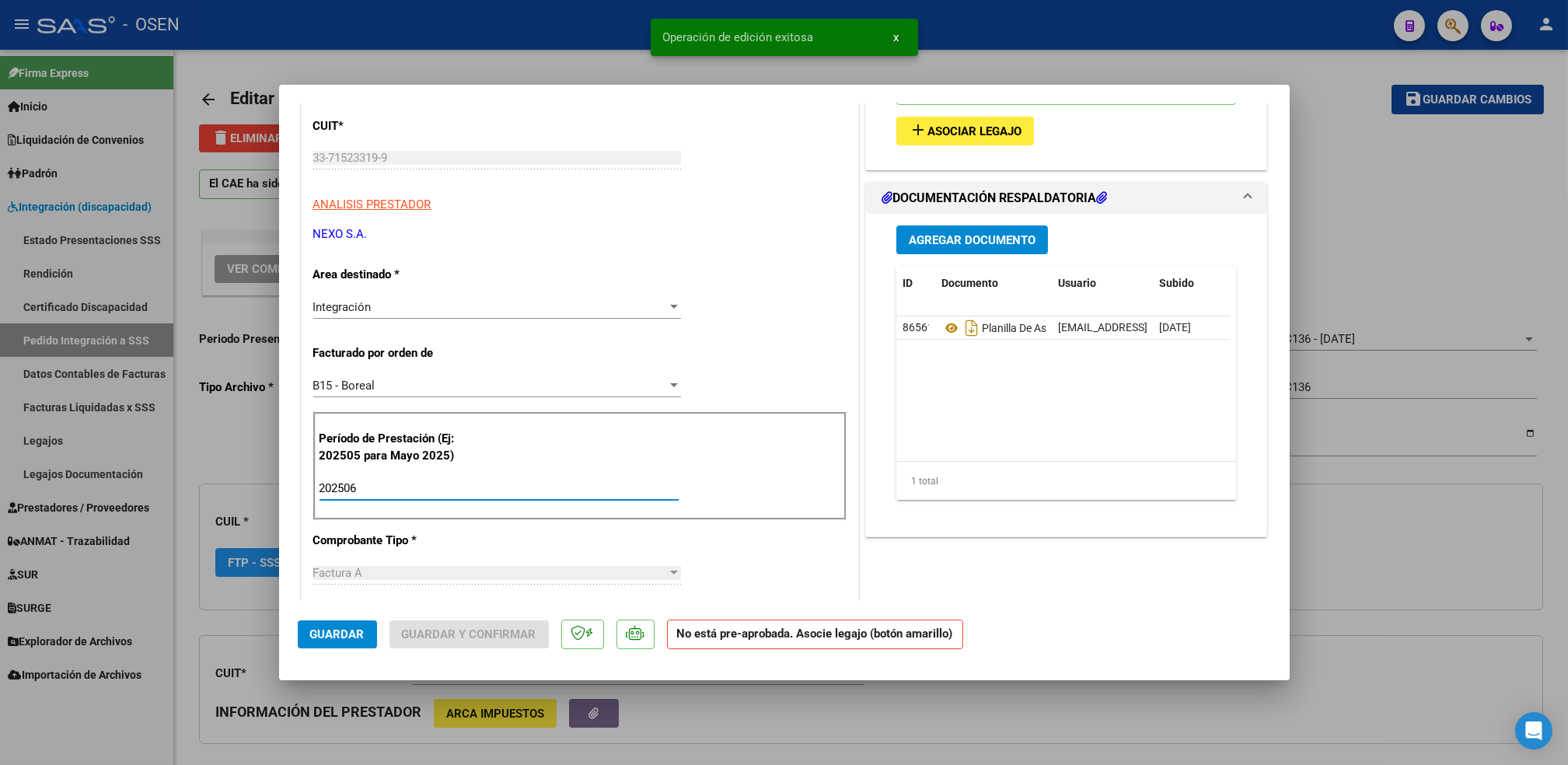
type input "202506"
click at [978, 136] on span "Asociar Legajo" at bounding box center [974, 132] width 94 height 14
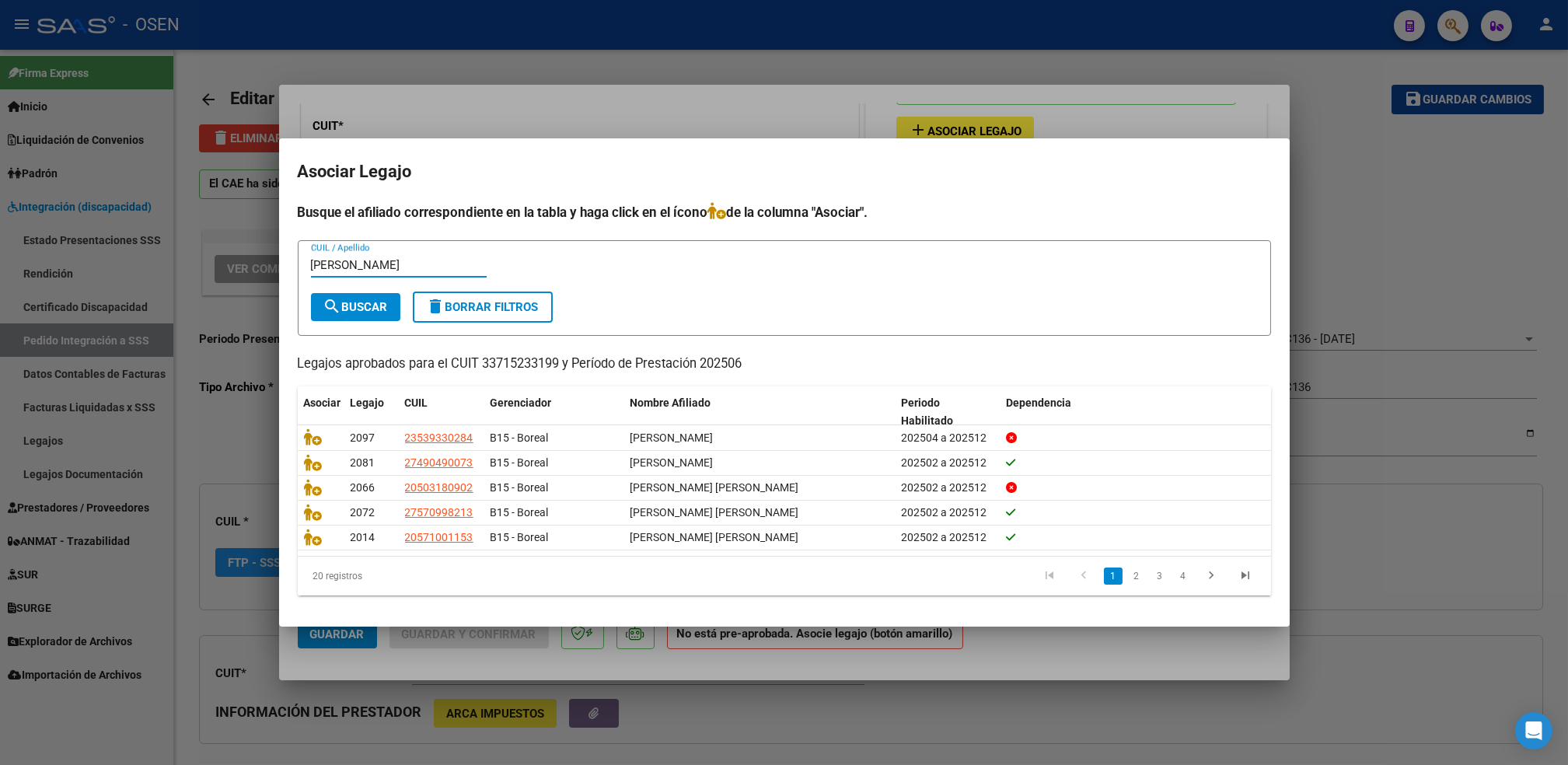
type input "[PERSON_NAME]"
click at [362, 300] on span "search Buscar" at bounding box center [355, 307] width 64 height 14
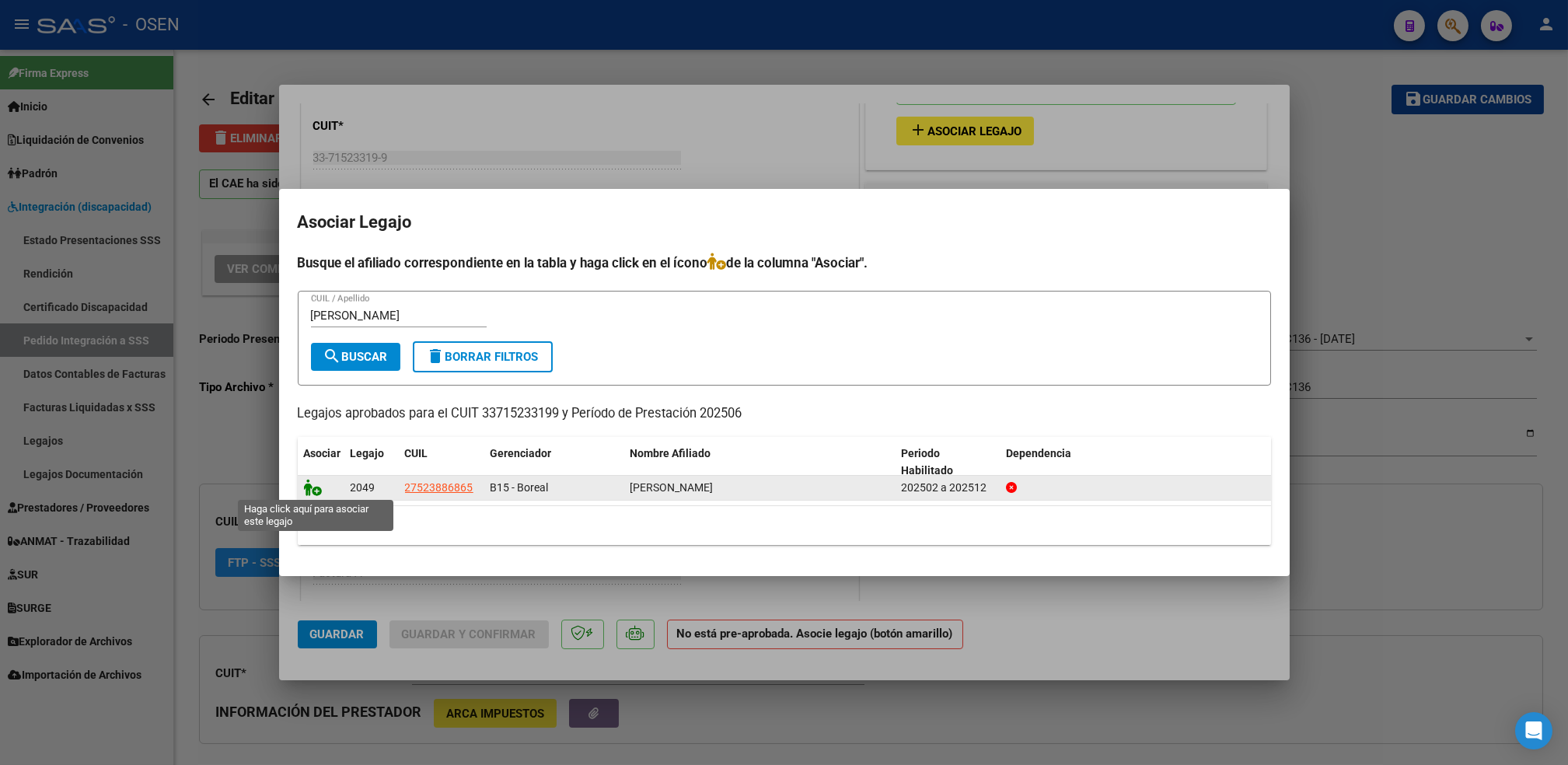
click at [315, 486] on icon at bounding box center [313, 487] width 18 height 17
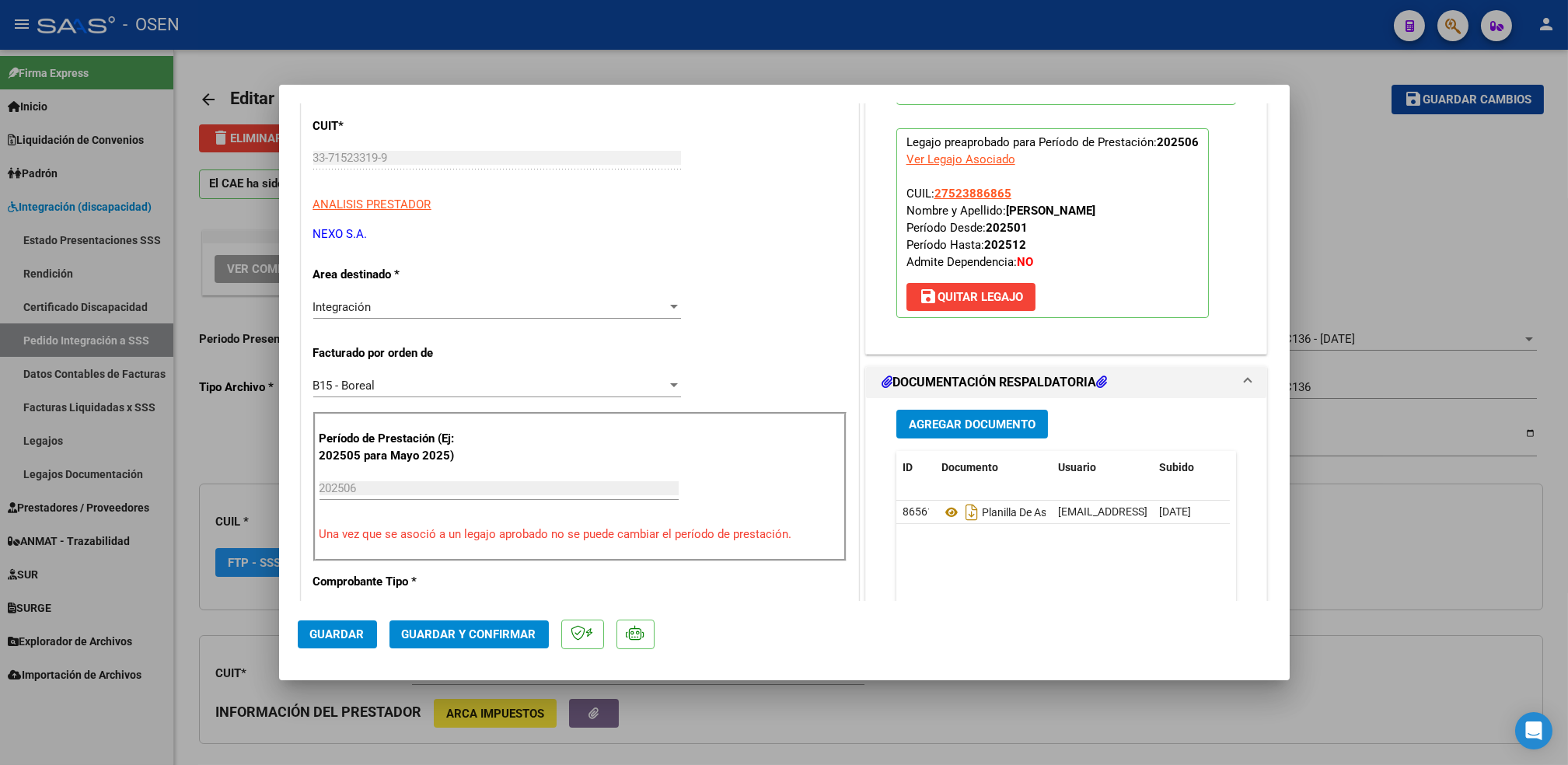
click at [431, 629] on span "Guardar y Confirmar" at bounding box center [469, 634] width 134 height 14
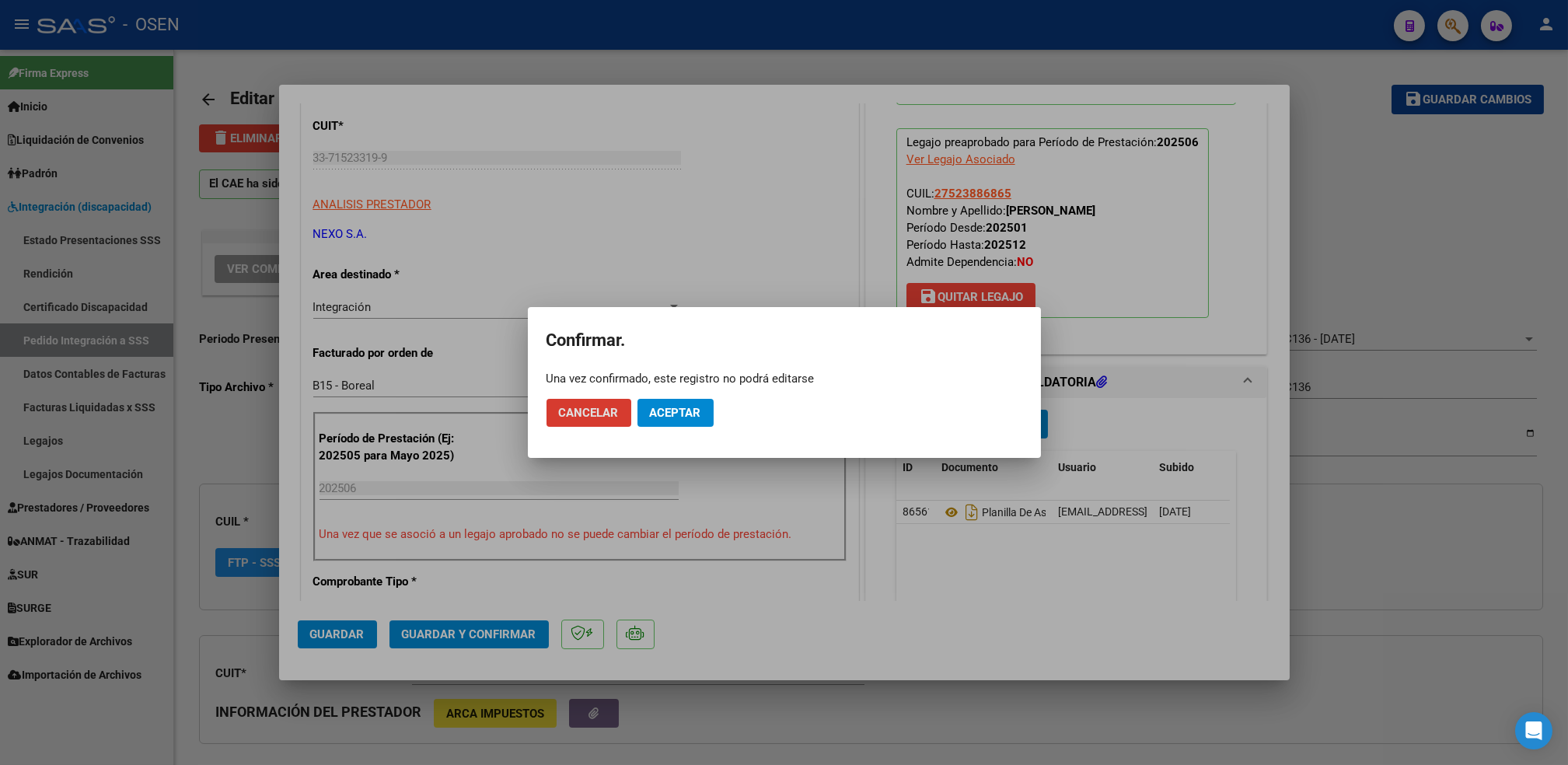
click at [690, 411] on span "Aceptar" at bounding box center [676, 413] width 51 height 14
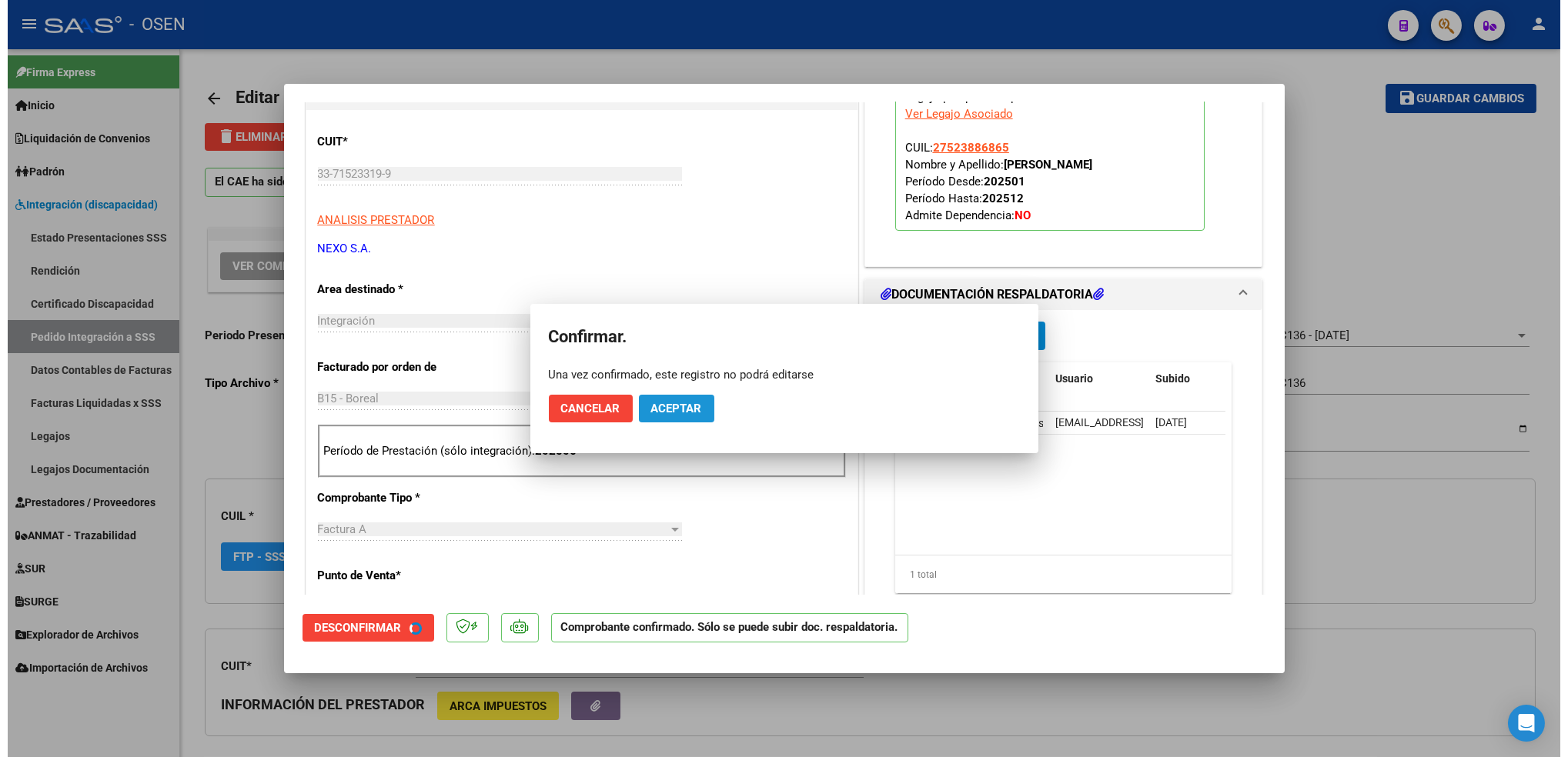
scroll to position [410, 0]
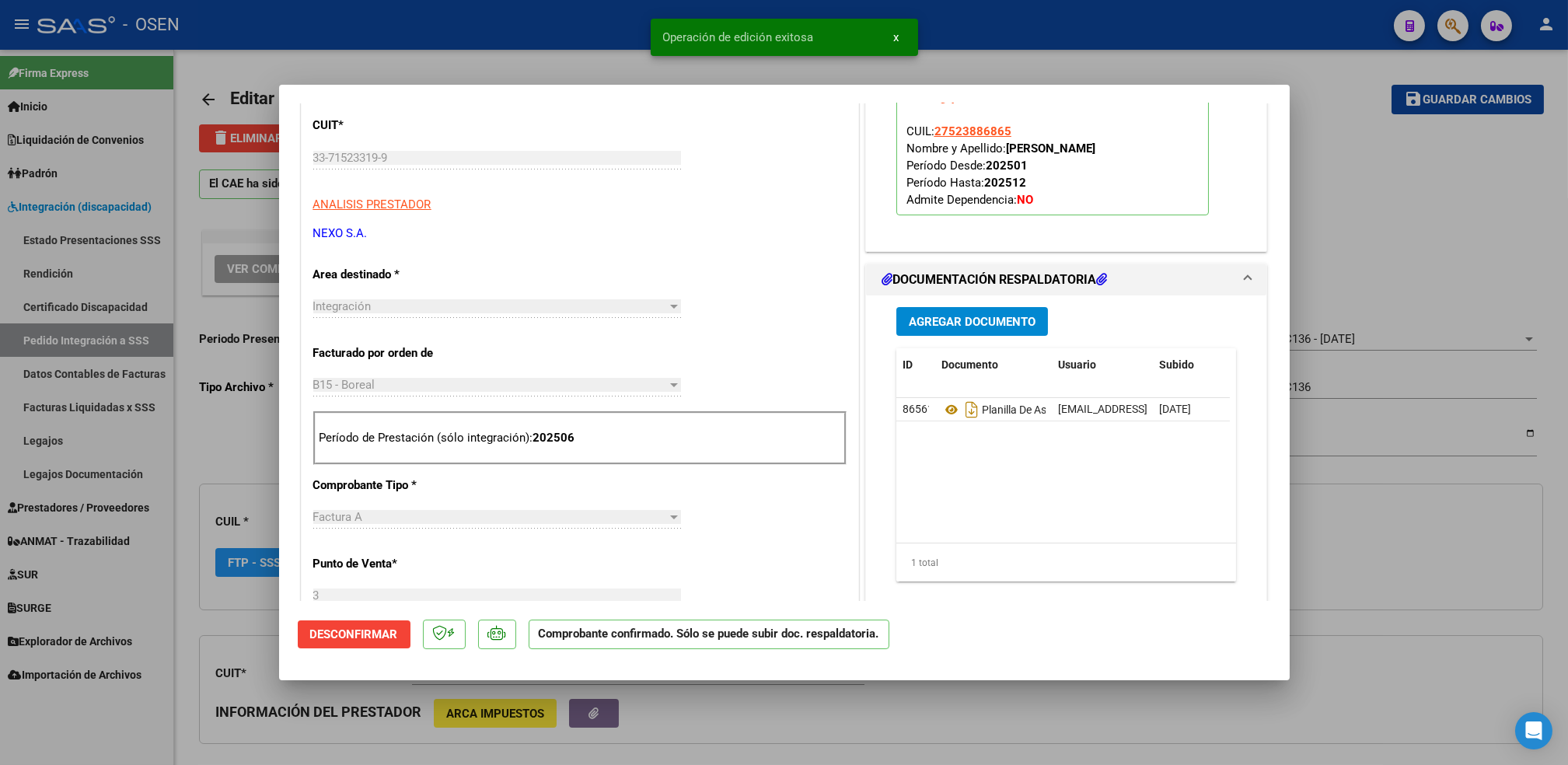
click at [170, 660] on div at bounding box center [784, 382] width 1568 height 765
type input "$ 0,00"
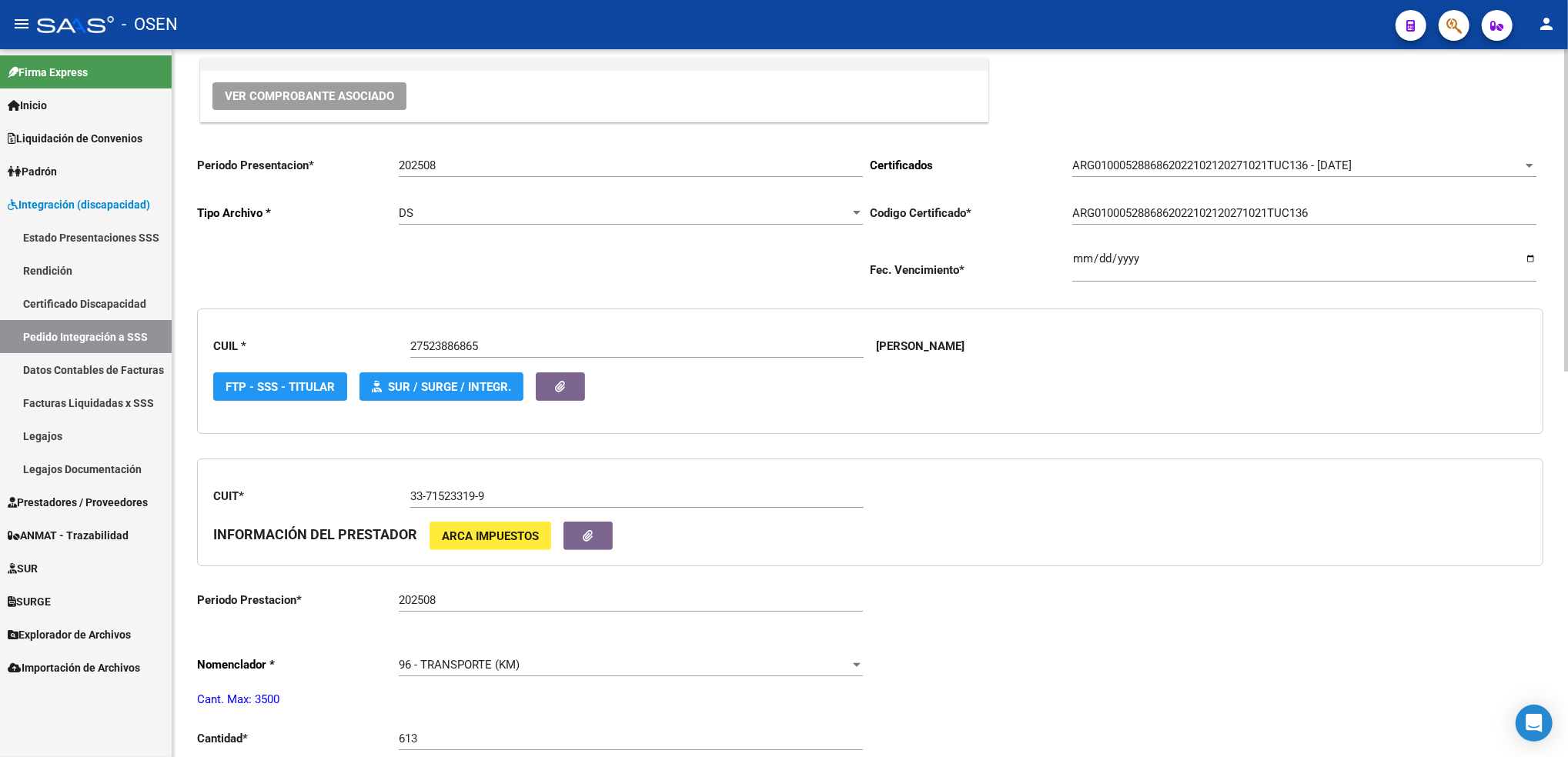
scroll to position [204, 0]
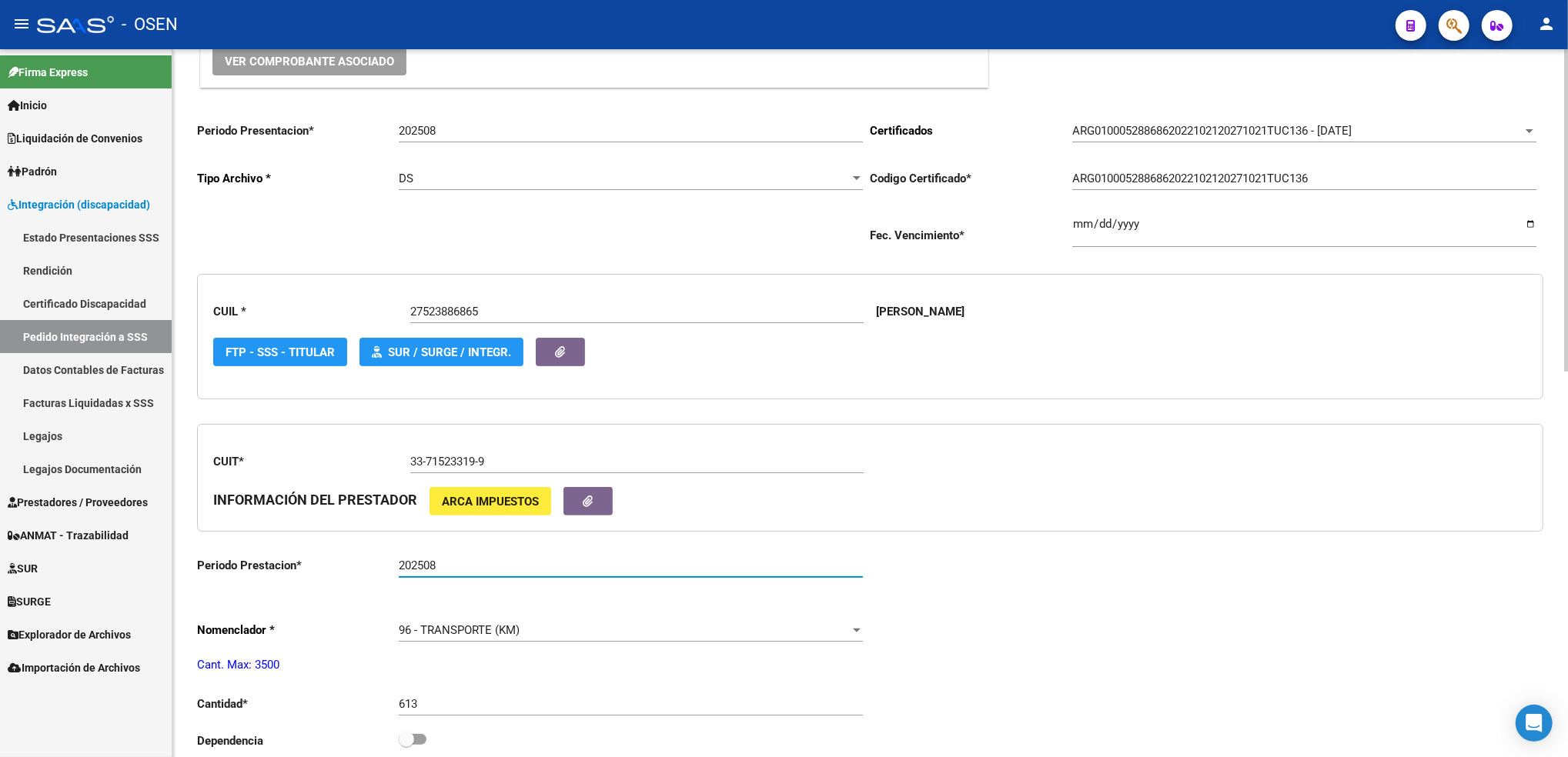
click at [457, 562] on input "202508" at bounding box center [631, 566] width 464 height 14
type input "202506"
click at [1038, 607] on div "Periodo Presentacion * 202508 Ingresar el Periodo Tipo Archivo * DS Seleccionar…" at bounding box center [871, 740] width 1346 height 1260
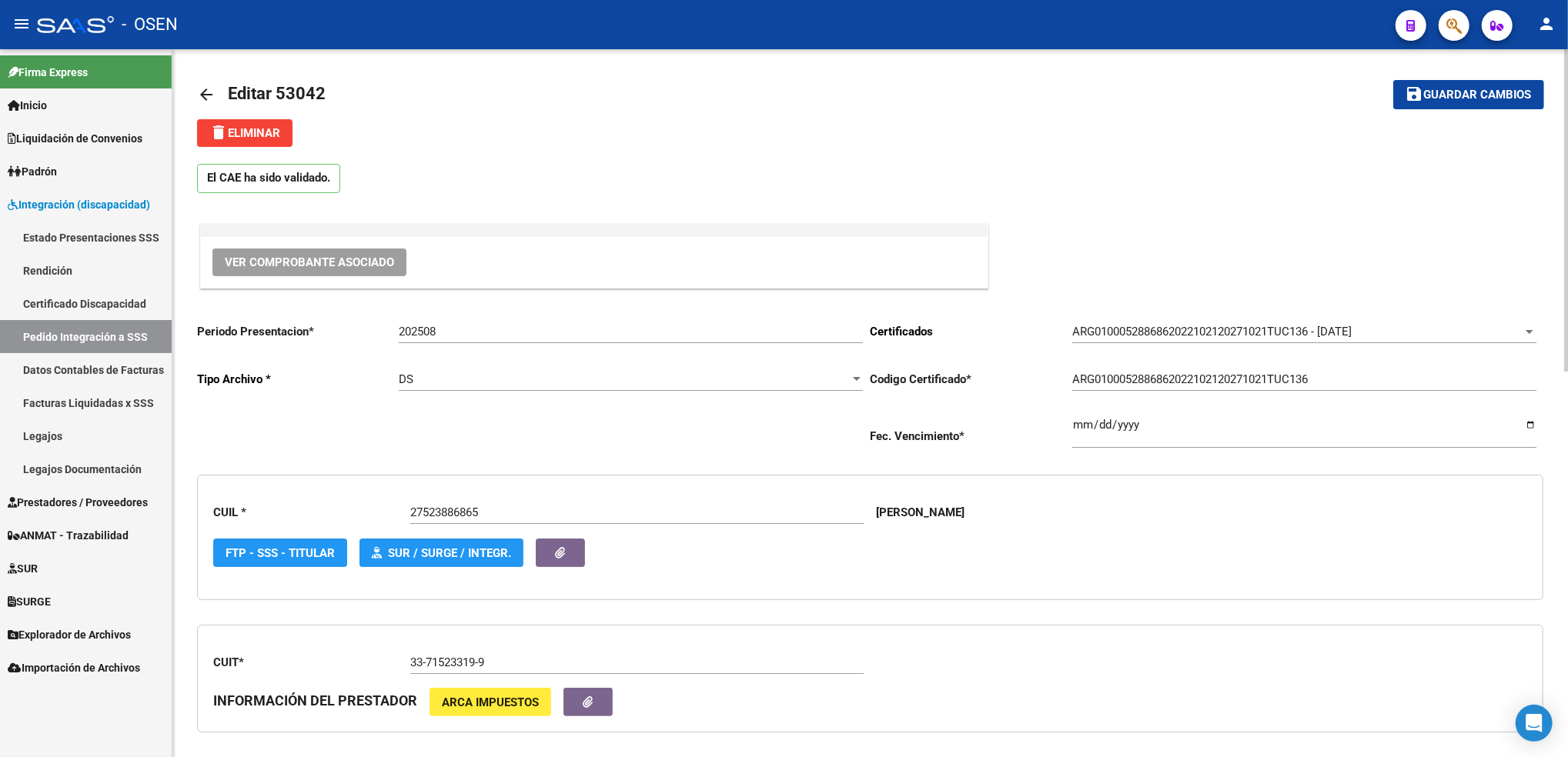
scroll to position [0, 0]
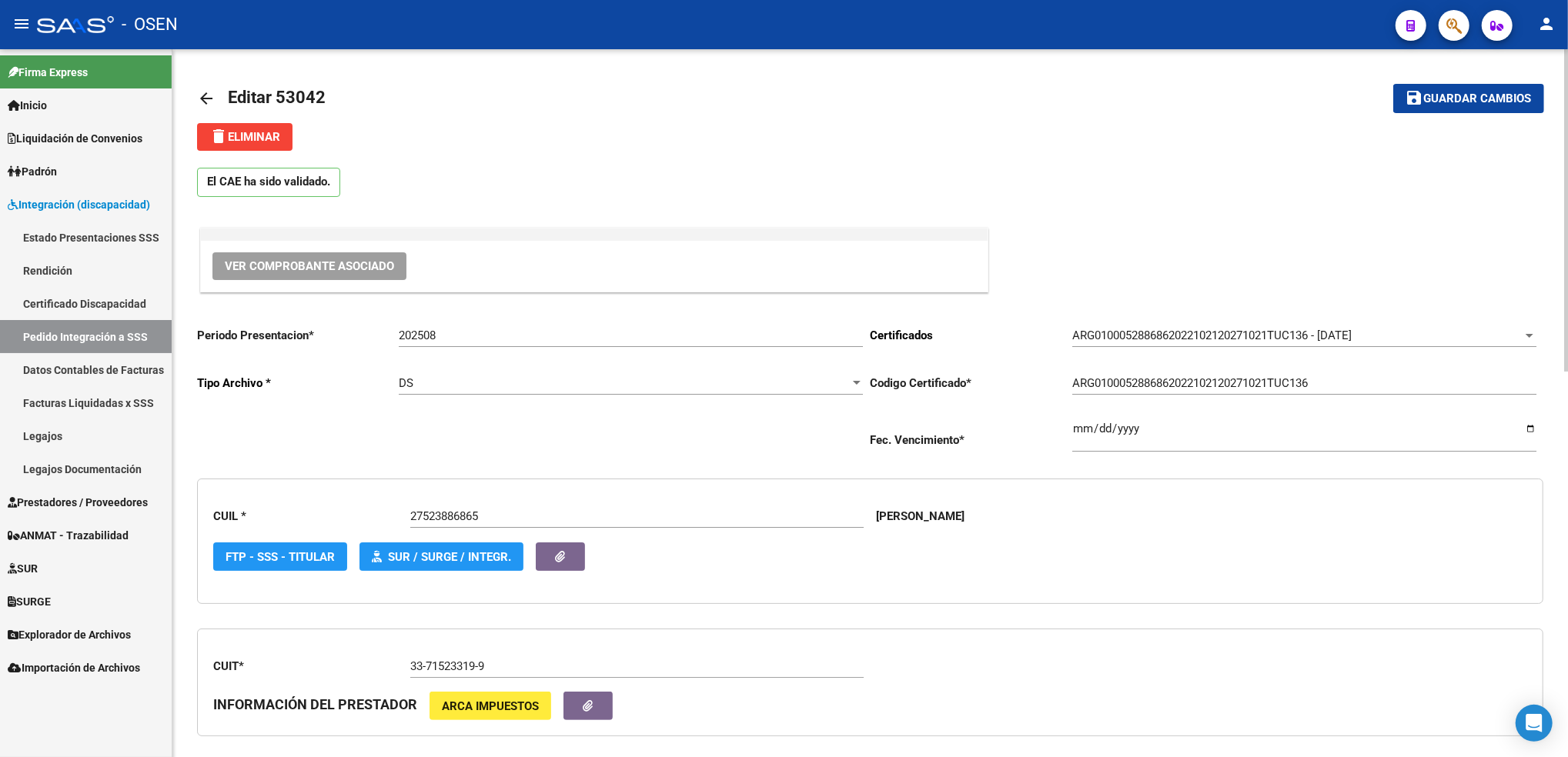
click at [1425, 86] on button "save Guardar cambios" at bounding box center [1468, 97] width 150 height 29
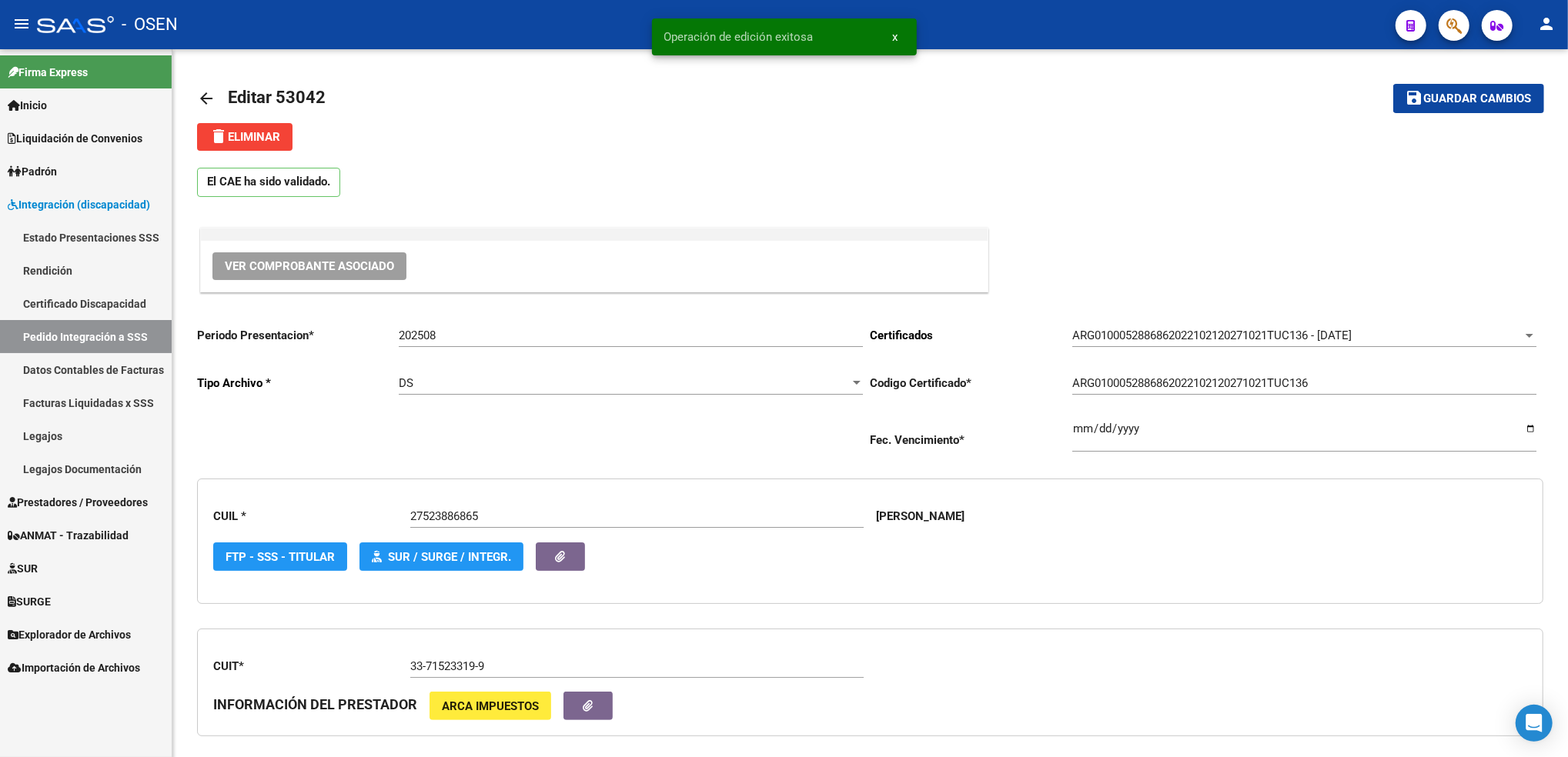
click at [80, 334] on link "Pedido Integración a SSS" at bounding box center [85, 336] width 171 height 33
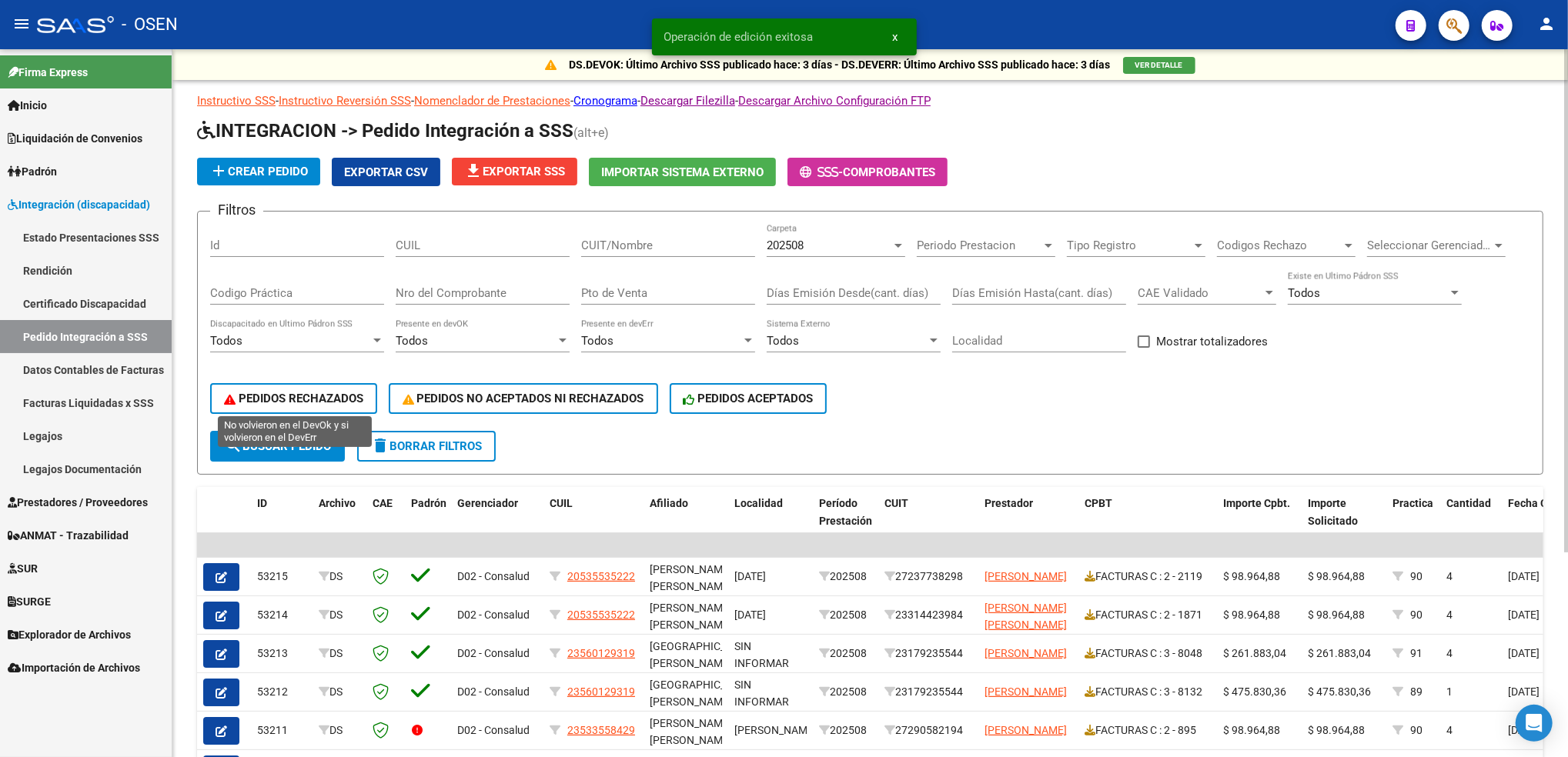
click at [317, 402] on button "PEDIDOS RECHAZADOS" at bounding box center [294, 398] width 167 height 30
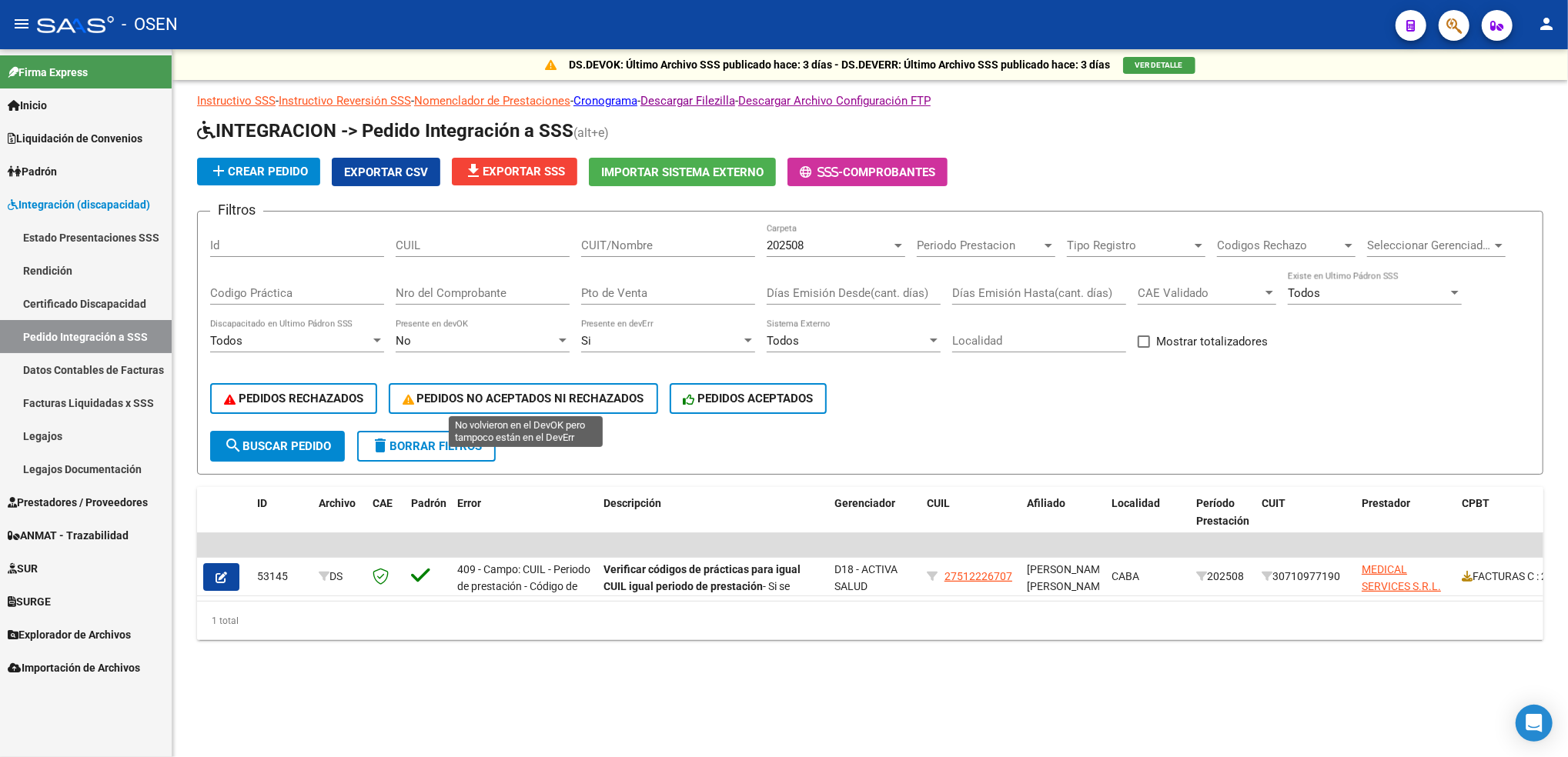
click at [553, 392] on span "PEDIDOS NO ACEPTADOS NI RECHAZADOS" at bounding box center [524, 399] width 242 height 14
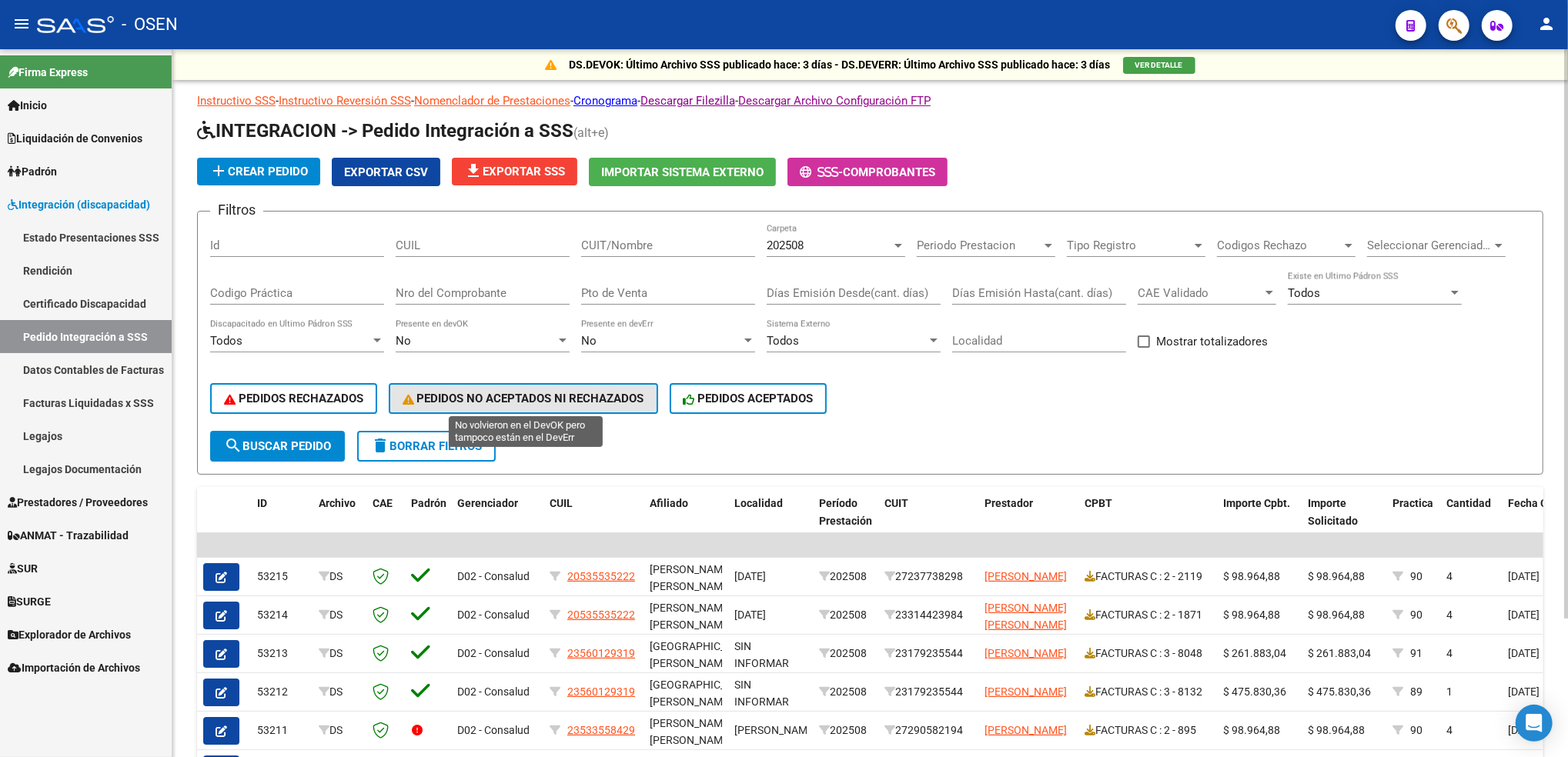
click at [587, 392] on span "PEDIDOS NO ACEPTADOS NI RECHAZADOS" at bounding box center [524, 399] width 242 height 14
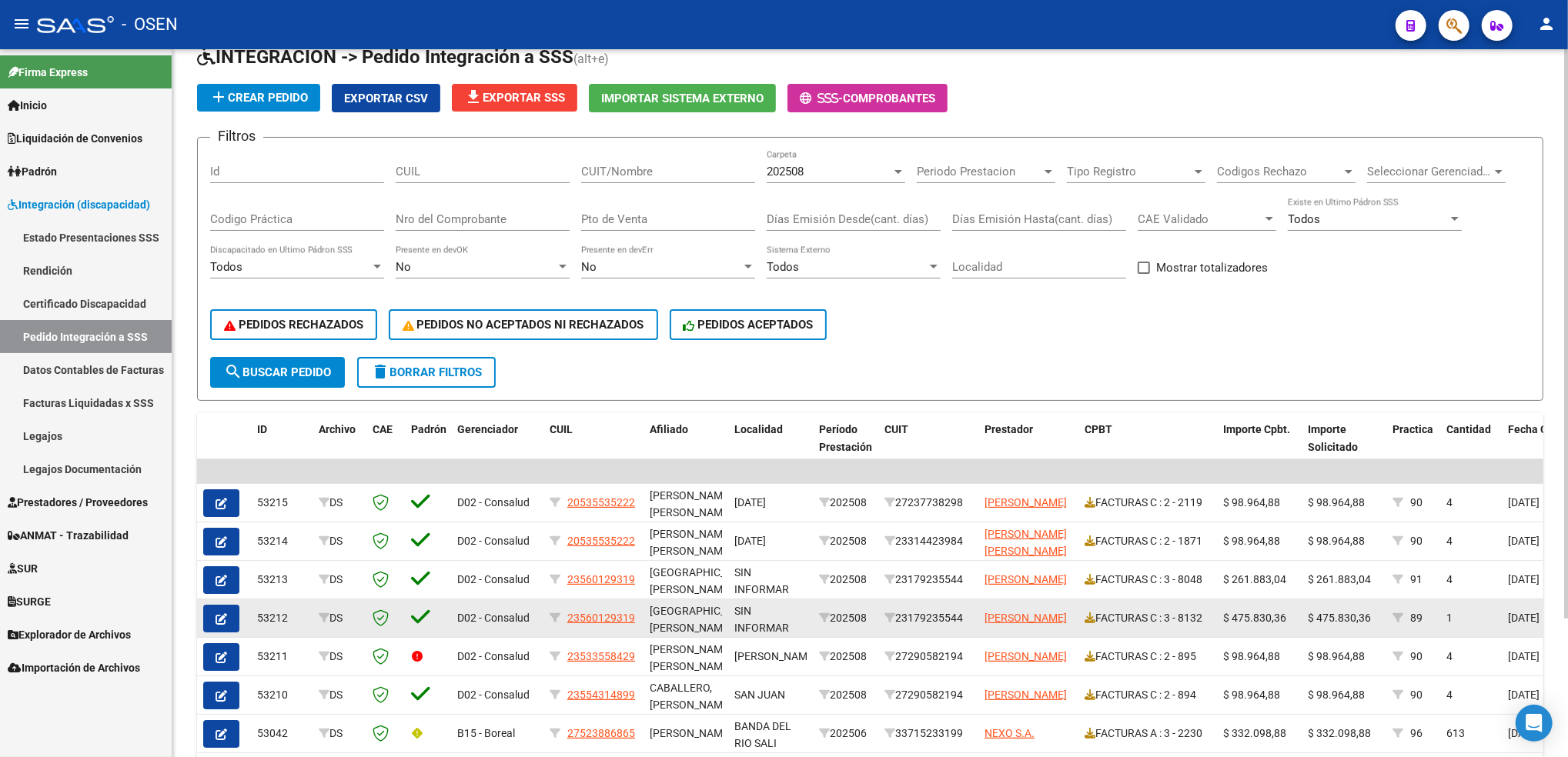
scroll to position [103, 0]
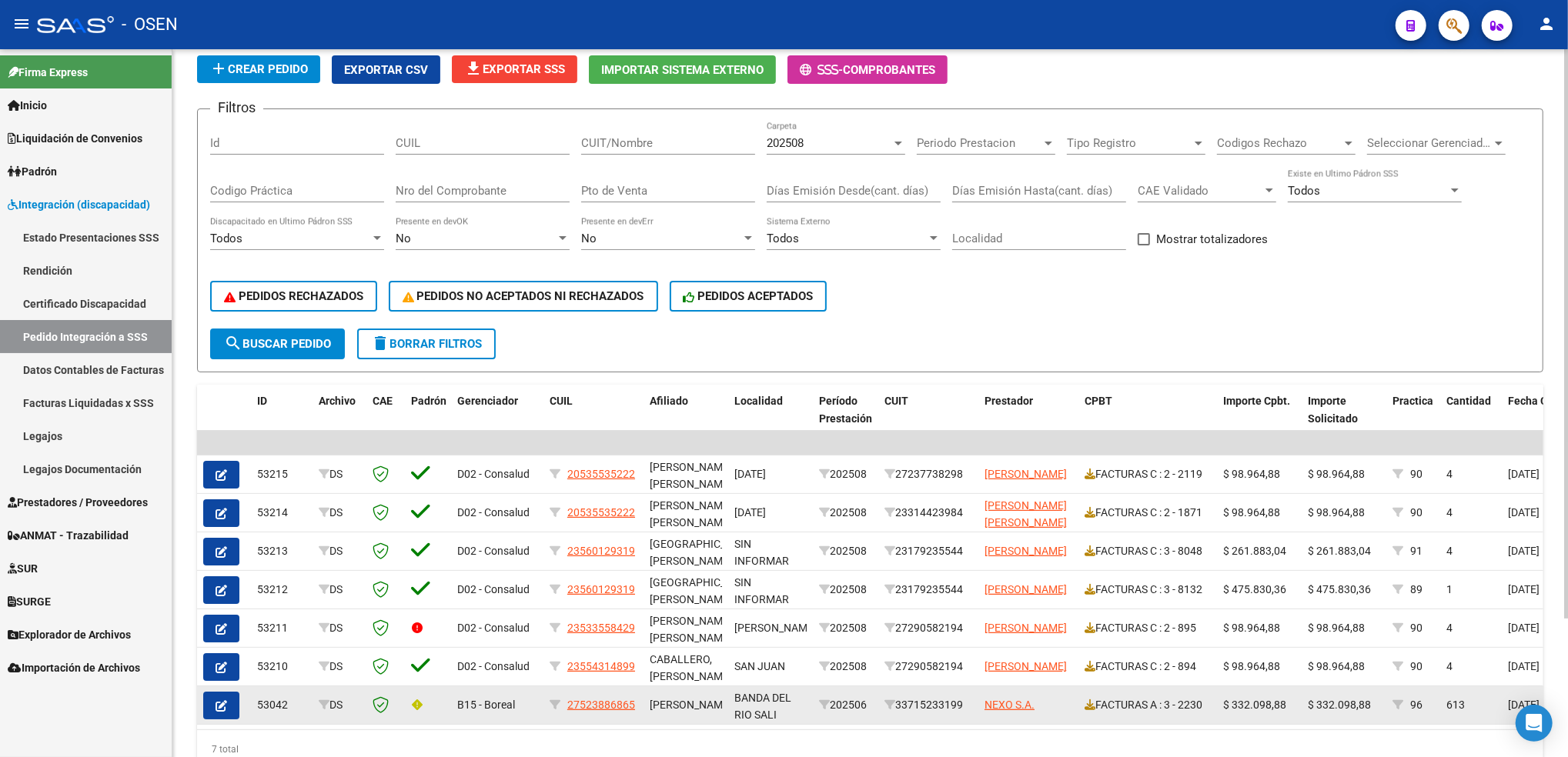
drag, startPoint x: 637, startPoint y: 706, endPoint x: 570, endPoint y: 707, distance: 67.0
click at [570, 707] on datatable-body-cell "27523886865" at bounding box center [593, 705] width 100 height 37
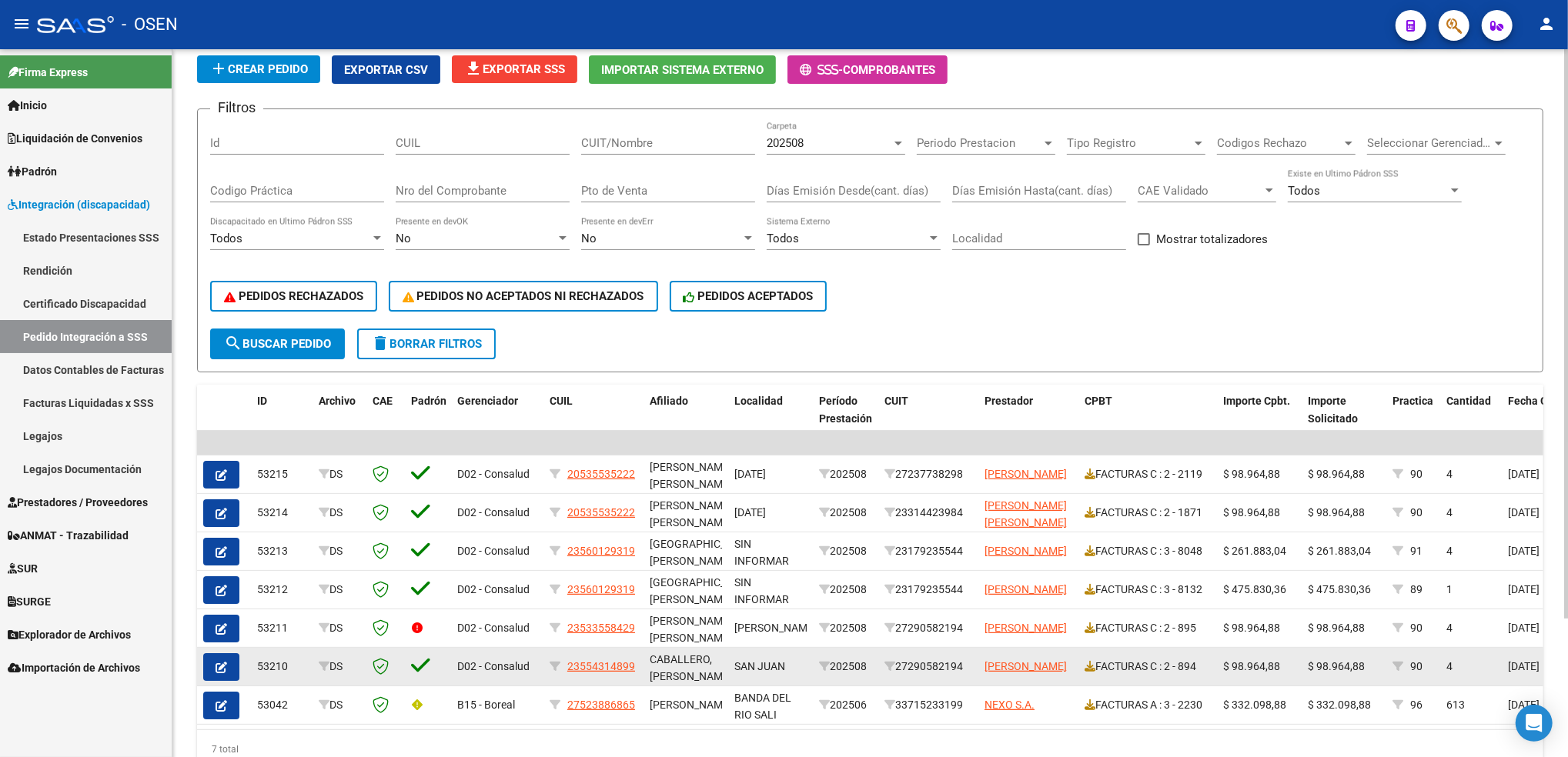
copy span "27523886865"
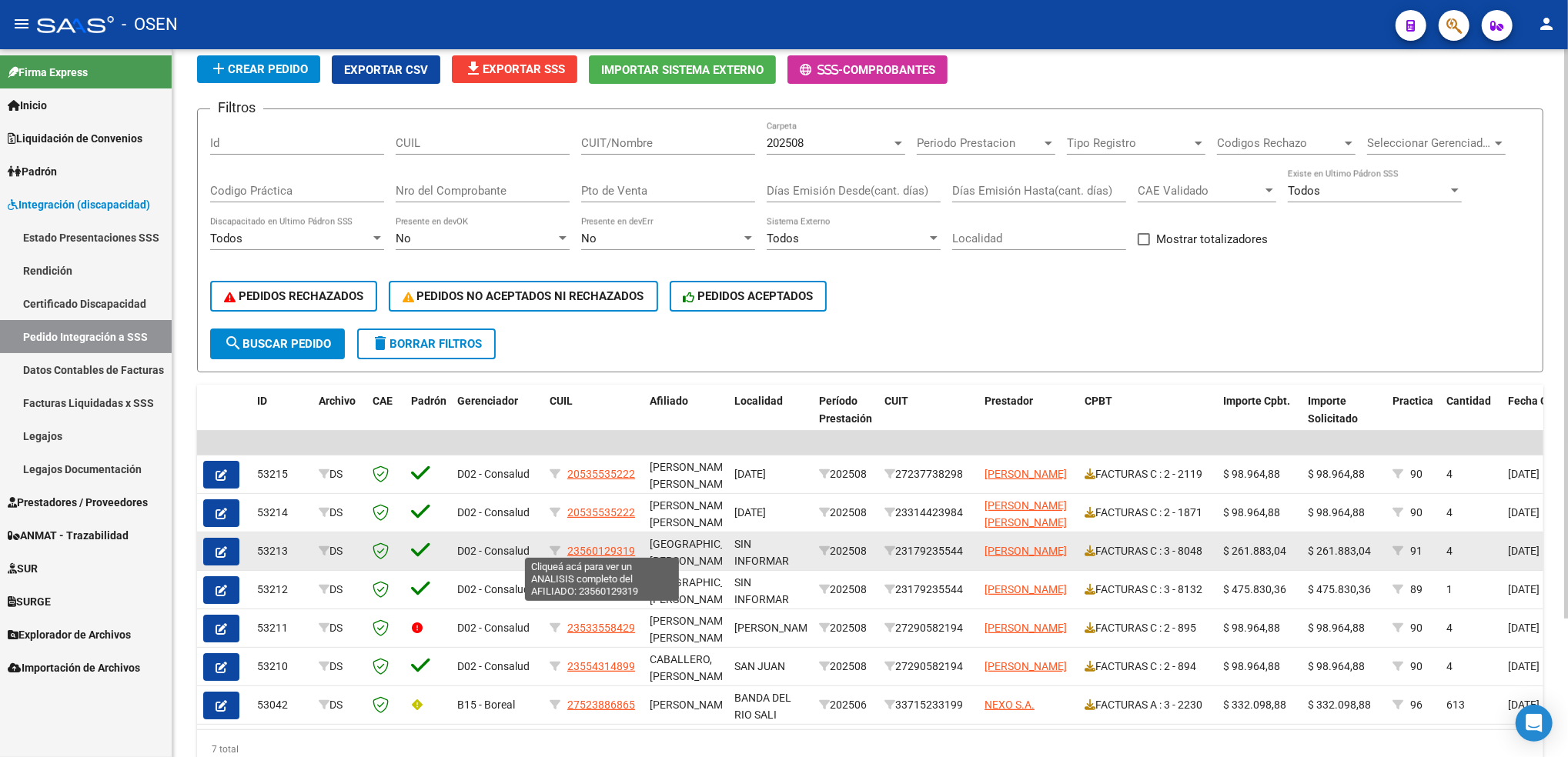
copy span "27523886865"
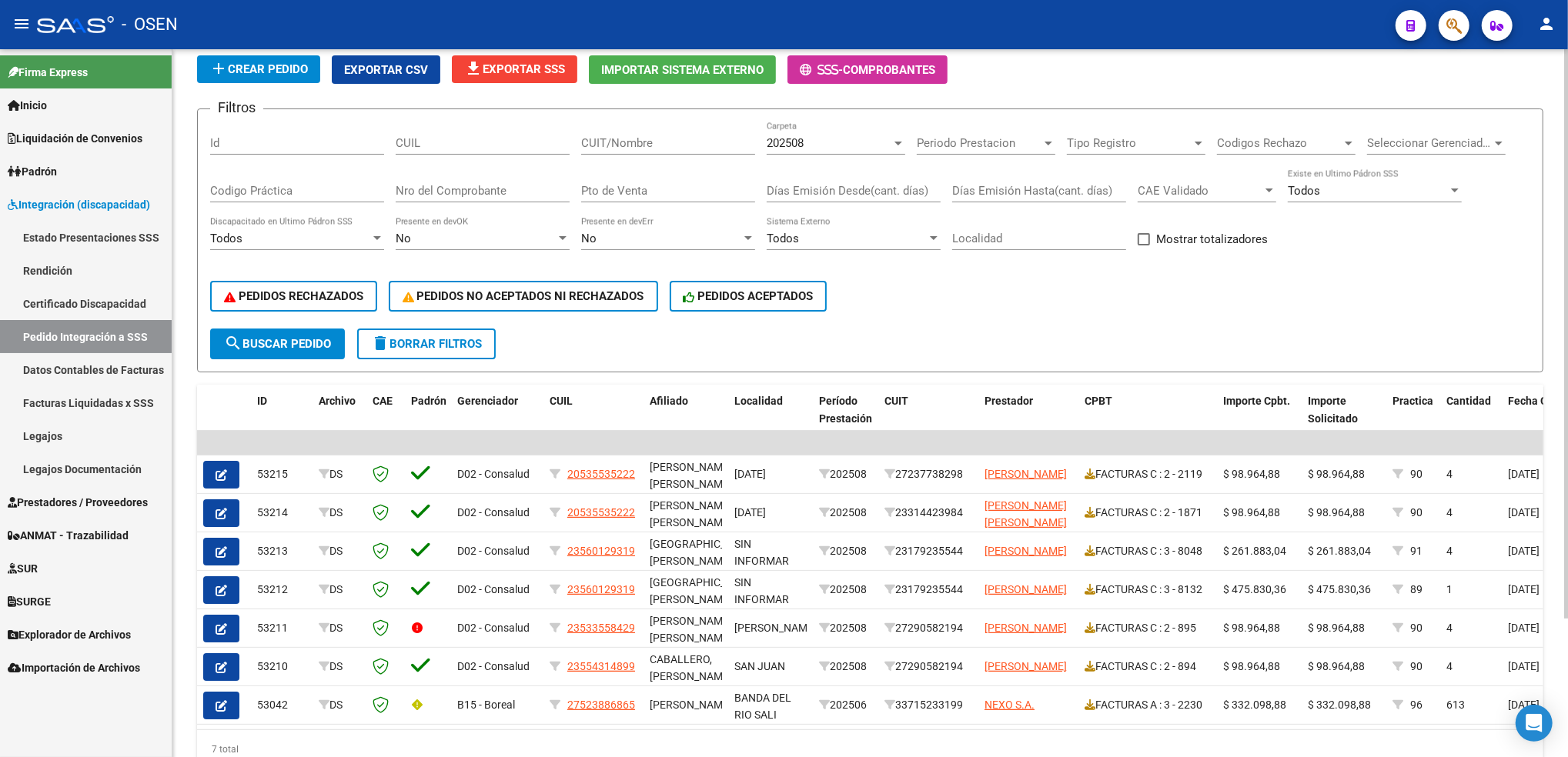
drag, startPoint x: 419, startPoint y: 346, endPoint x: 430, endPoint y: 340, distance: 12.5
click at [420, 346] on button "delete Borrar Filtros" at bounding box center [426, 343] width 138 height 30
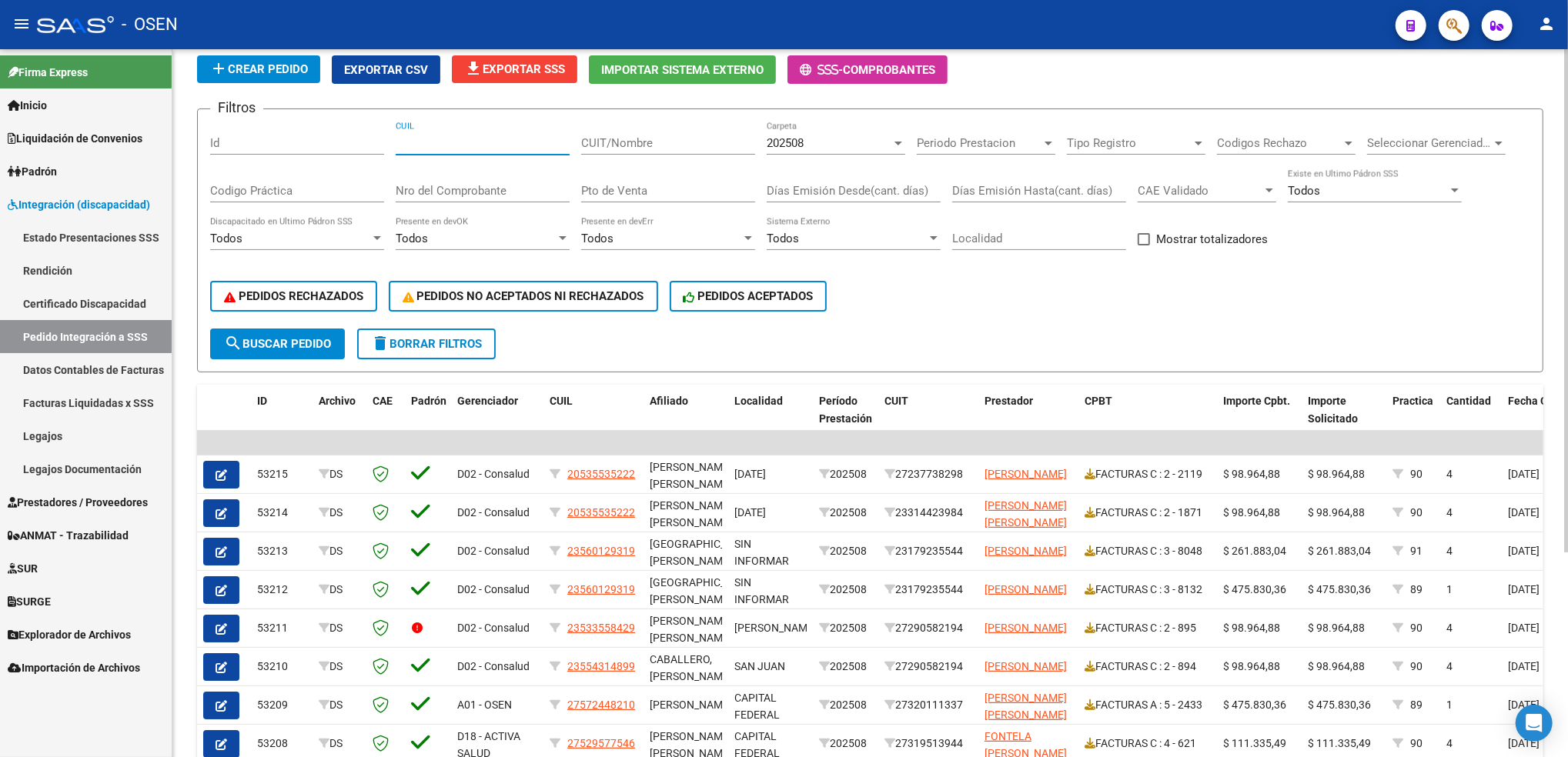
click at [496, 136] on input "CUIL" at bounding box center [483, 143] width 174 height 14
paste input "27523886865"
type input "27523886865"
click at [857, 138] on div "202508" at bounding box center [829, 143] width 124 height 14
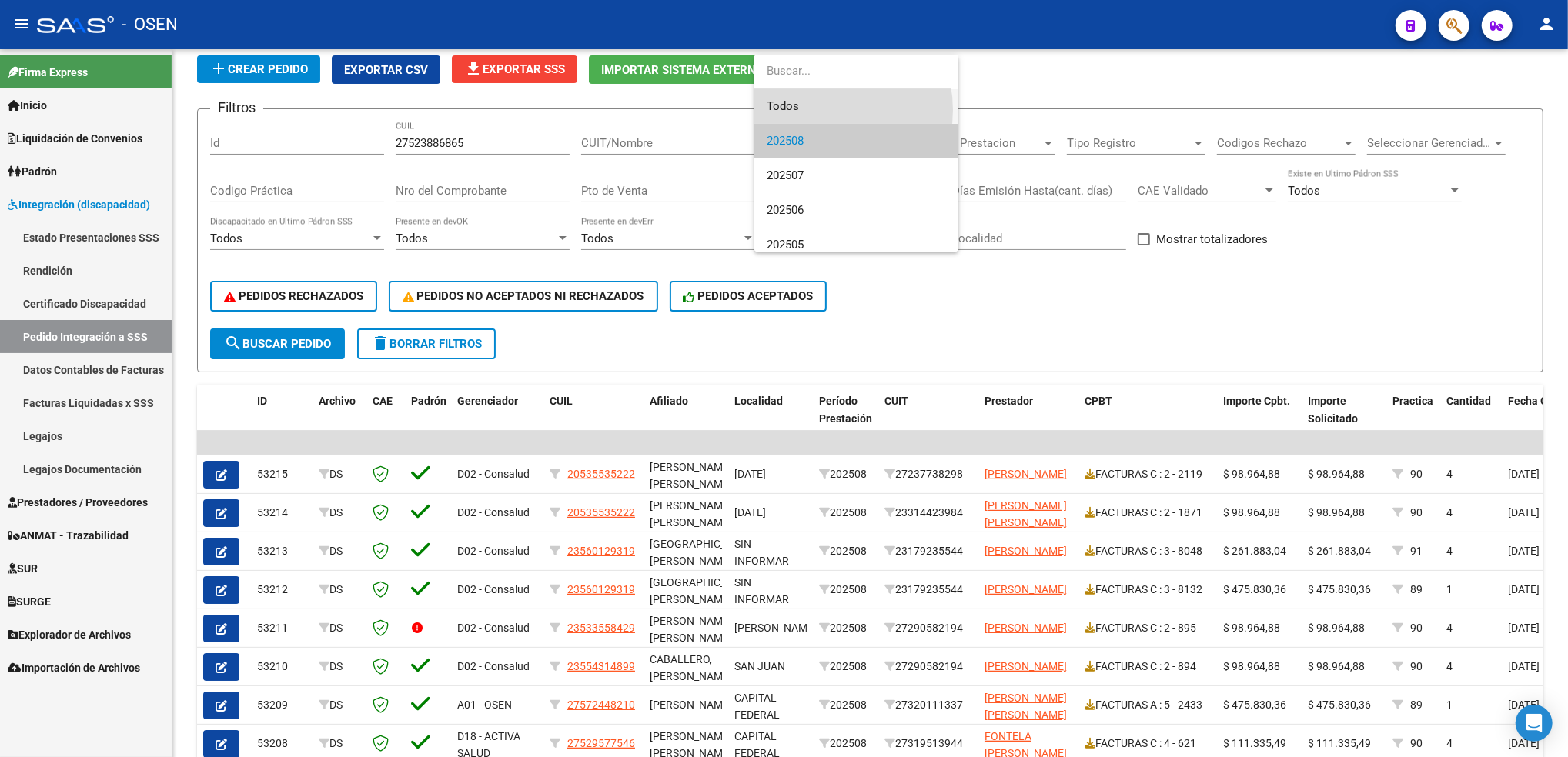
click at [817, 110] on span "Todos" at bounding box center [857, 107] width 179 height 35
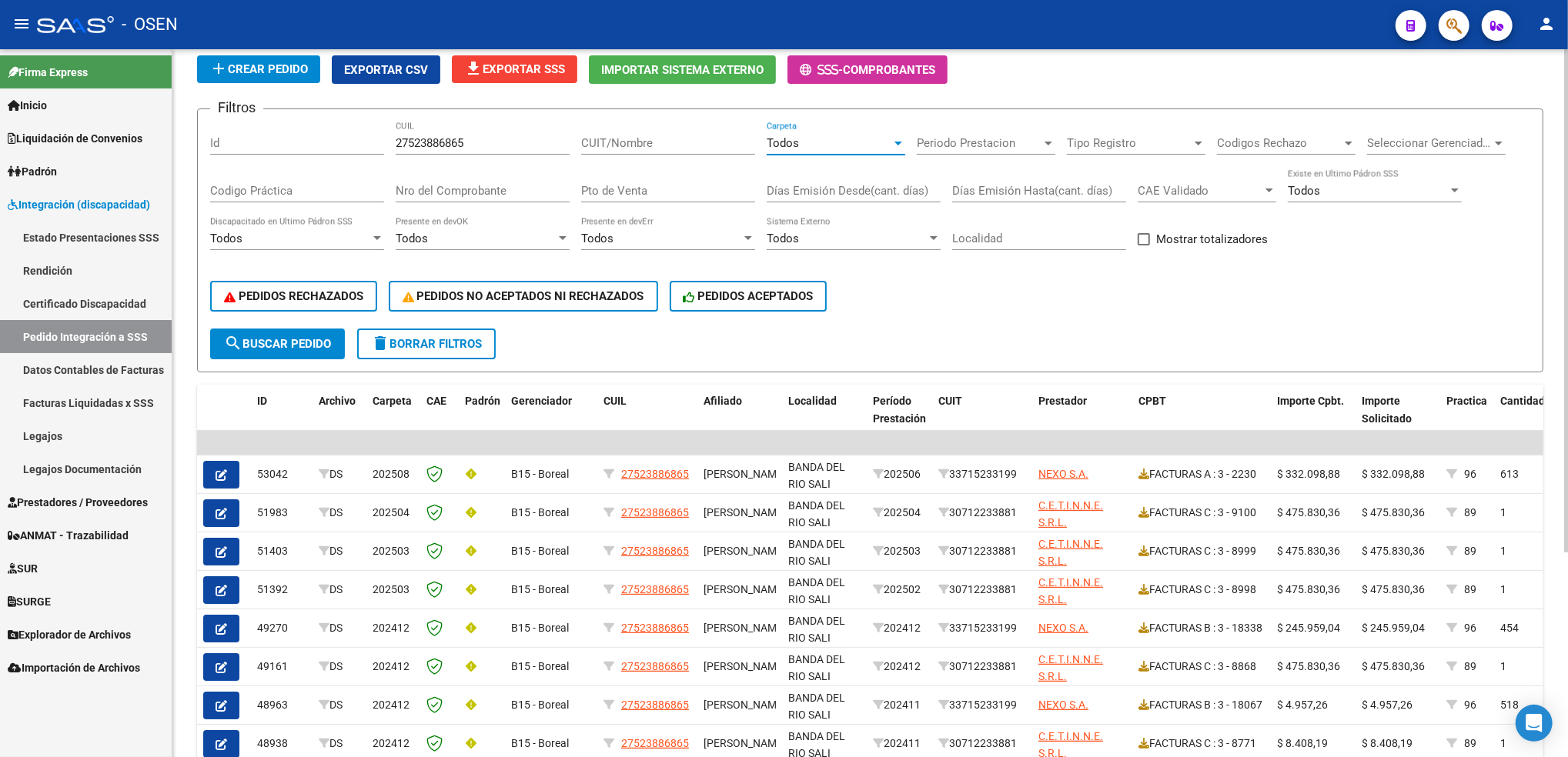
click at [311, 341] on span "search Buscar Pedido" at bounding box center [277, 344] width 107 height 14
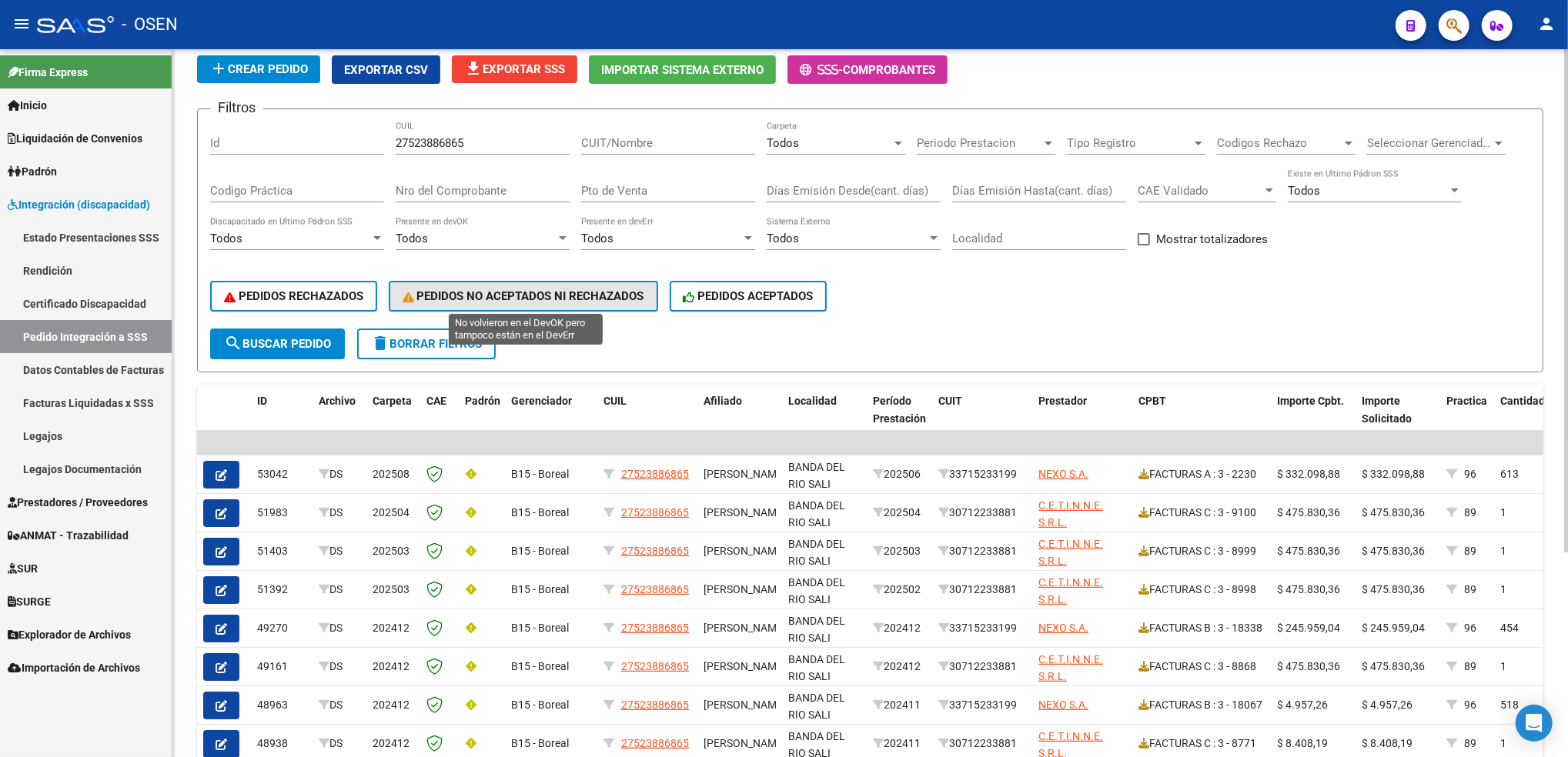
click at [606, 289] on span "PEDIDOS NO ACEPTADOS NI RECHAZADOS" at bounding box center [524, 296] width 242 height 14
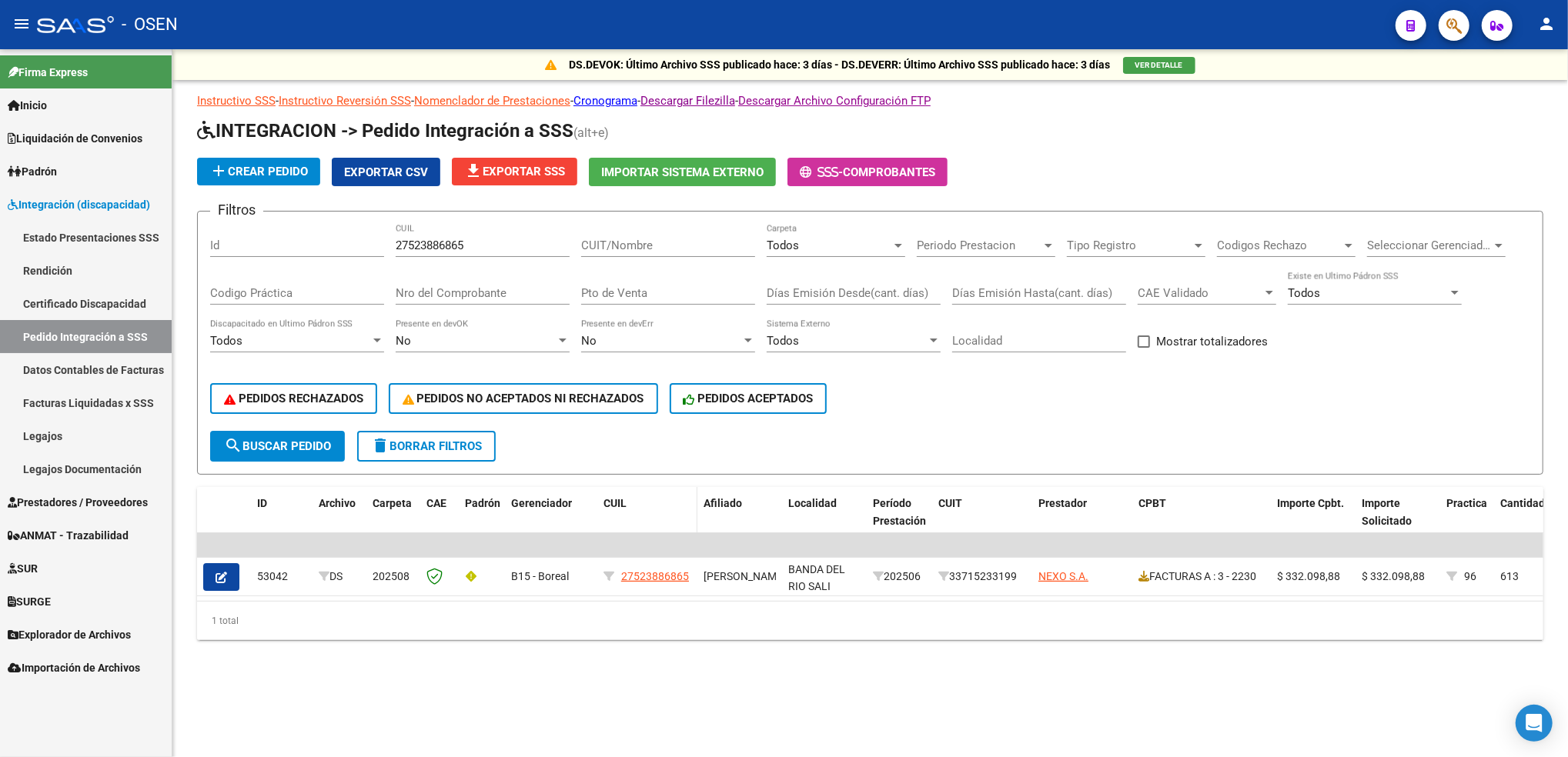
scroll to position [0, 0]
click at [403, 169] on span "Exportar CSV" at bounding box center [386, 172] width 83 height 14
click at [692, 640] on div "1 total" at bounding box center [871, 621] width 1346 height 38
click at [442, 446] on span "delete Borrar Filtros" at bounding box center [426, 446] width 110 height 14
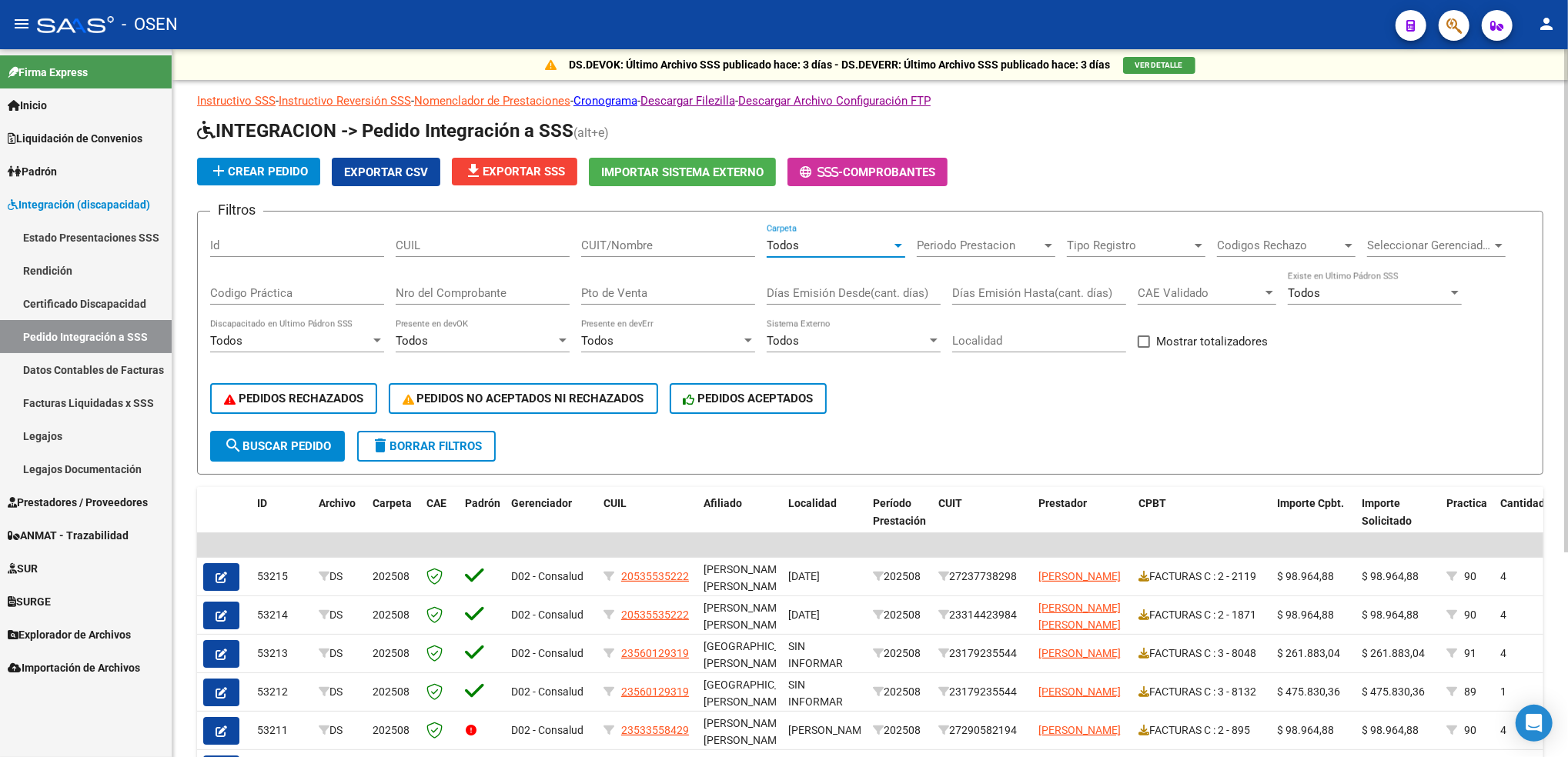
click at [791, 242] on span "Todos" at bounding box center [783, 245] width 32 height 14
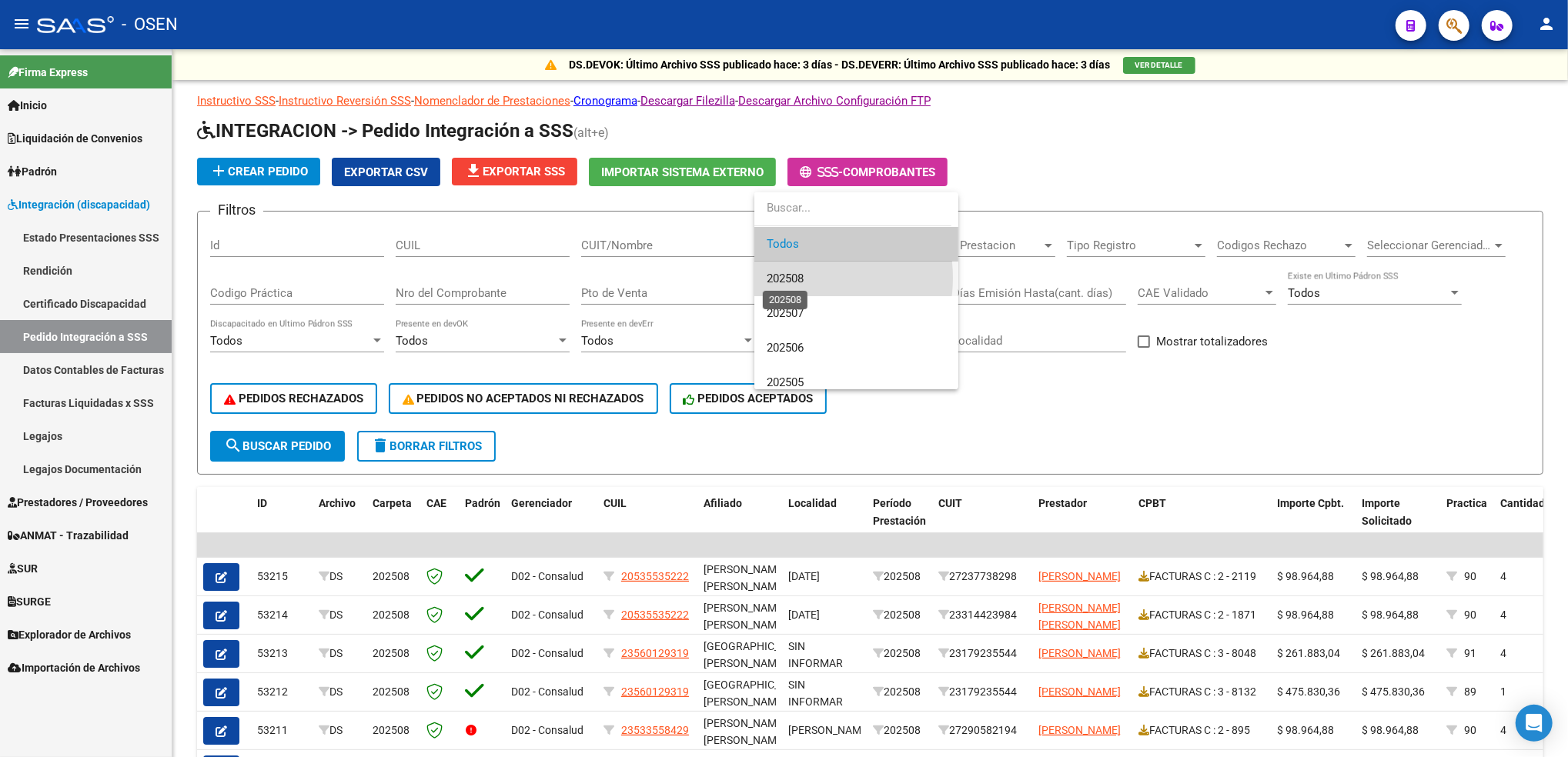
click at [799, 278] on span "202508" at bounding box center [785, 278] width 37 height 14
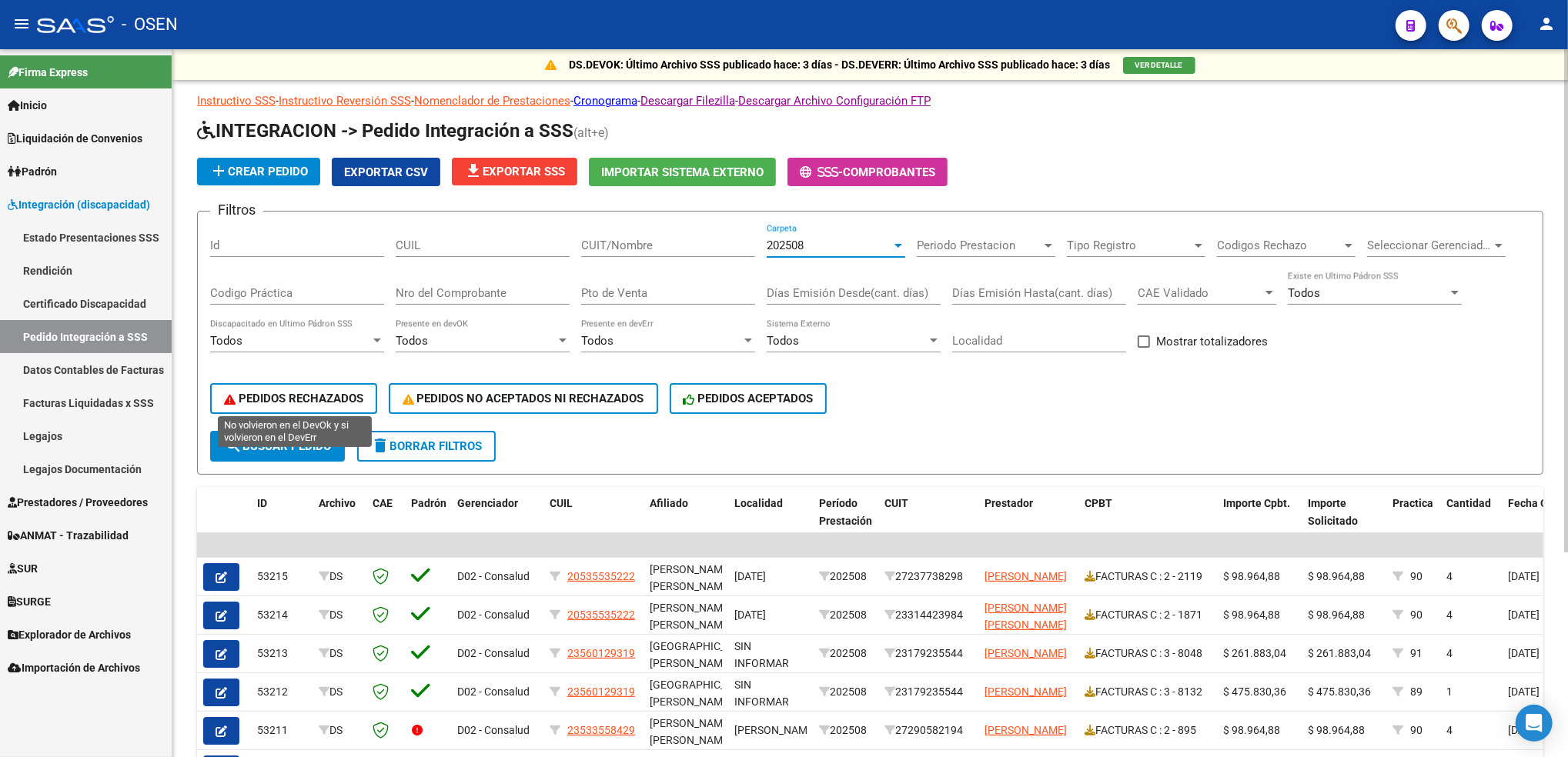
click at [352, 396] on span "PEDIDOS RECHAZADOS" at bounding box center [294, 399] width 139 height 14
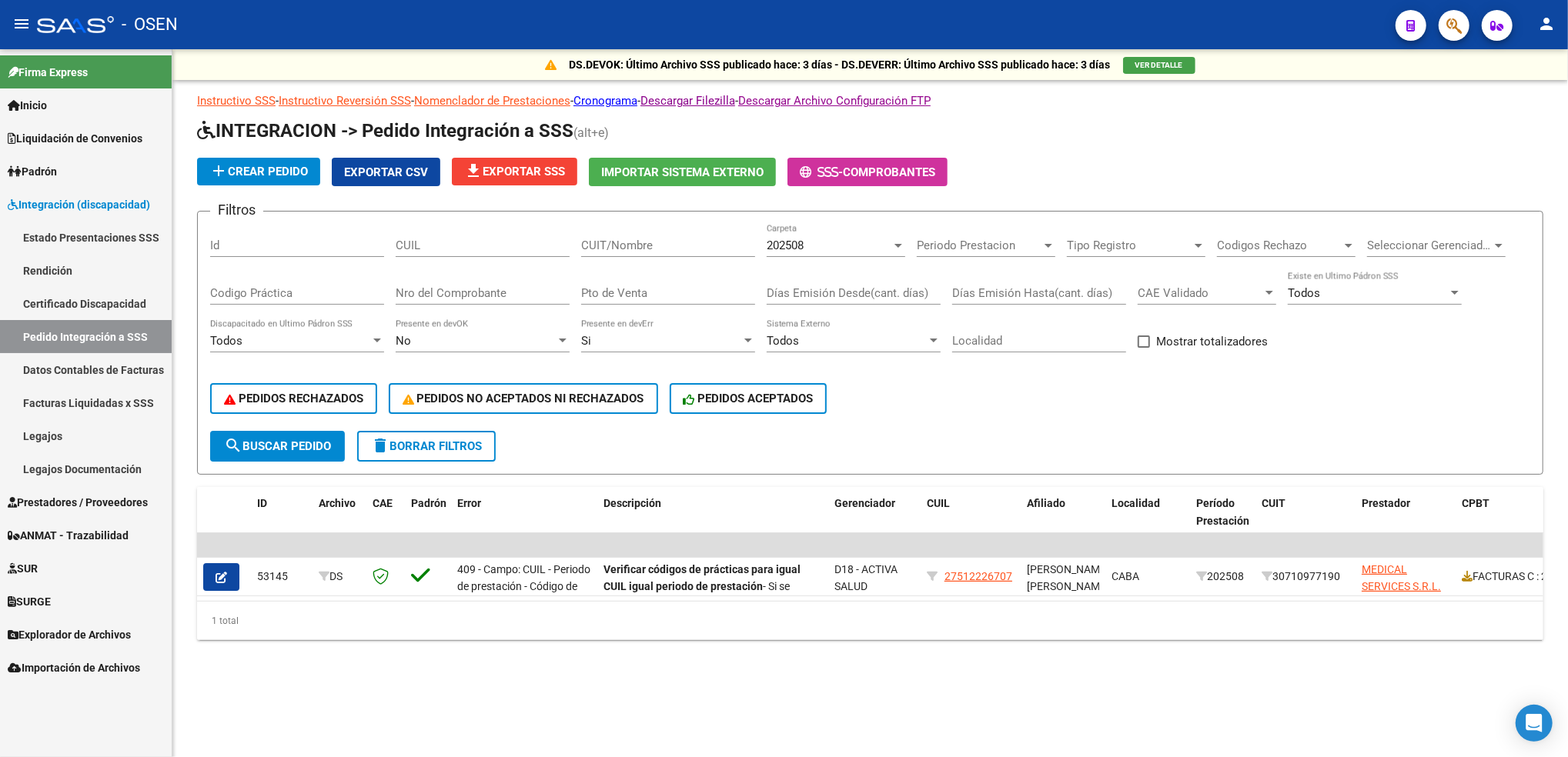
click at [405, 168] on span "Exportar CSV" at bounding box center [386, 172] width 83 height 14
click at [1447, 139] on h1 "INTEGRACION -> Pedido Integración a SSS (alt+e)" at bounding box center [871, 131] width 1346 height 27
click at [564, 392] on span "PEDIDOS NO ACEPTADOS NI RECHAZADOS" at bounding box center [524, 399] width 242 height 14
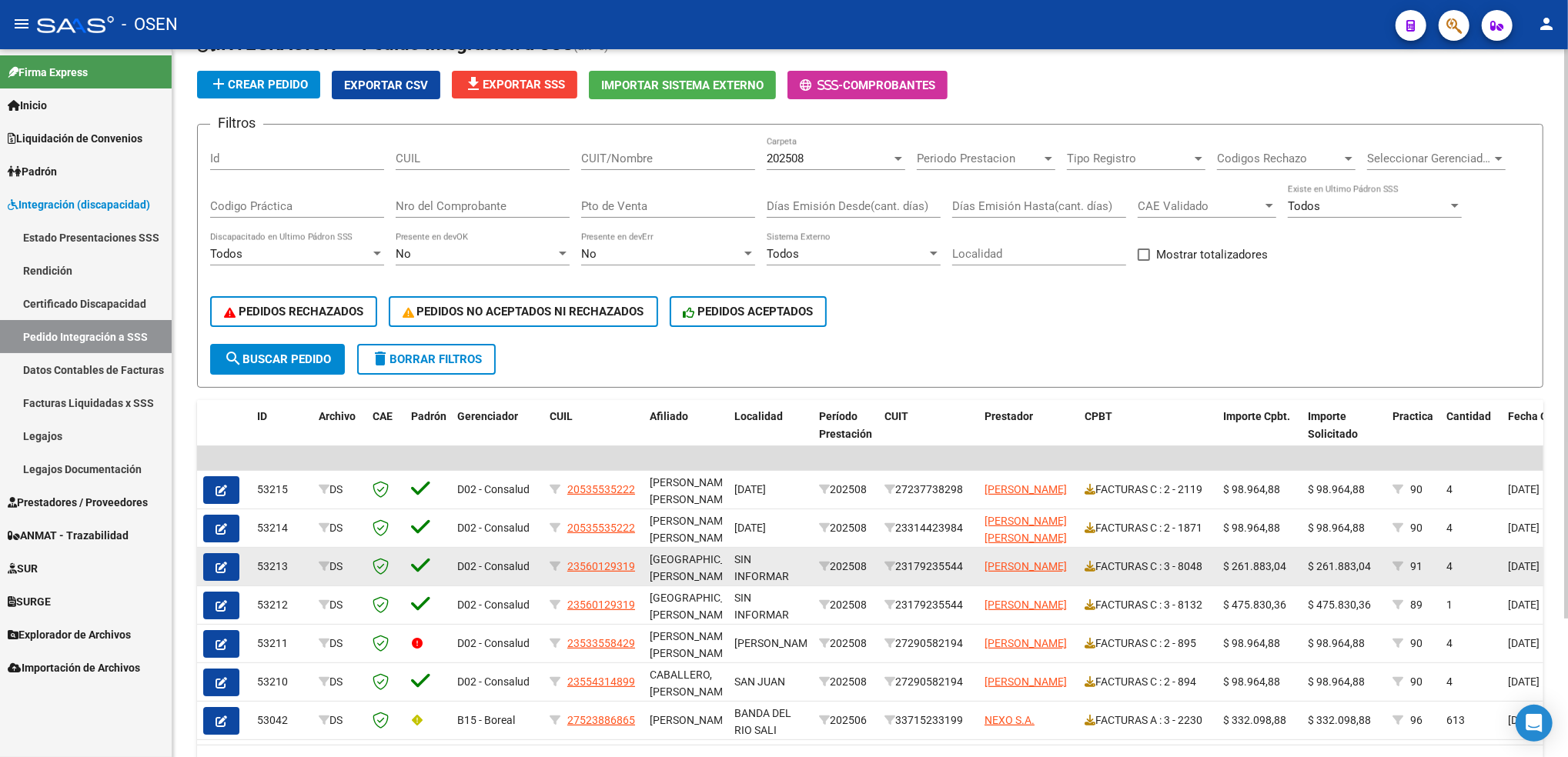
scroll to position [174, 0]
